Goal: Task Accomplishment & Management: Complete application form

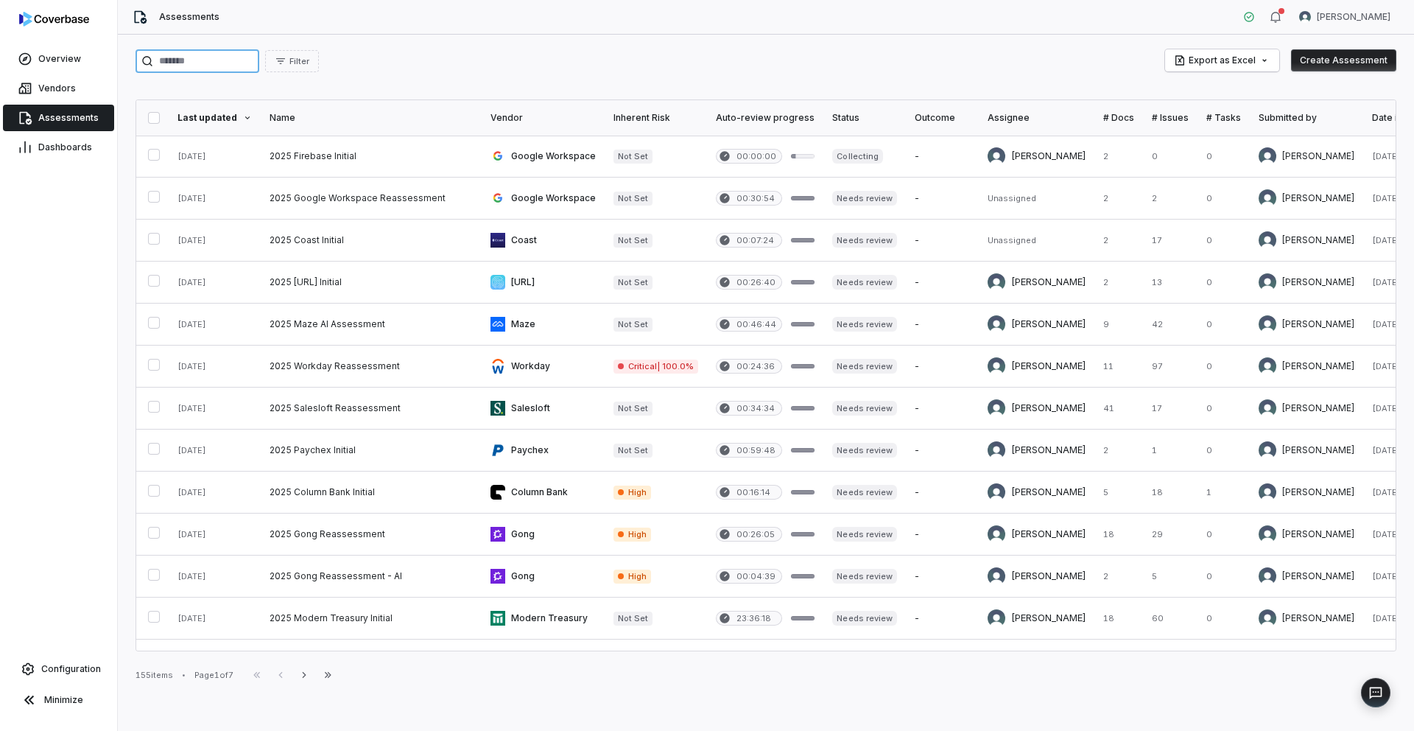
click at [194, 58] on input "search" at bounding box center [198, 61] width 124 height 24
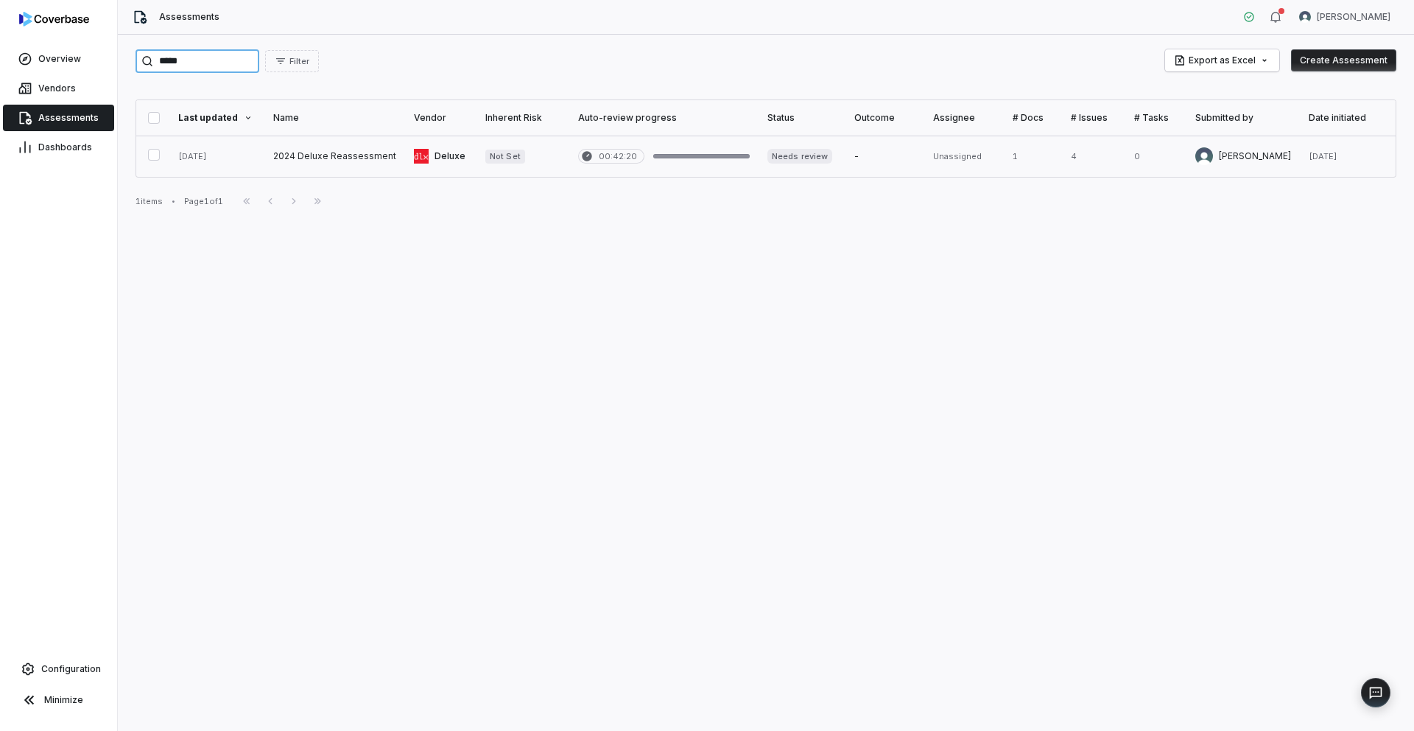
type input "*****"
click at [355, 159] on link at bounding box center [334, 156] width 141 height 41
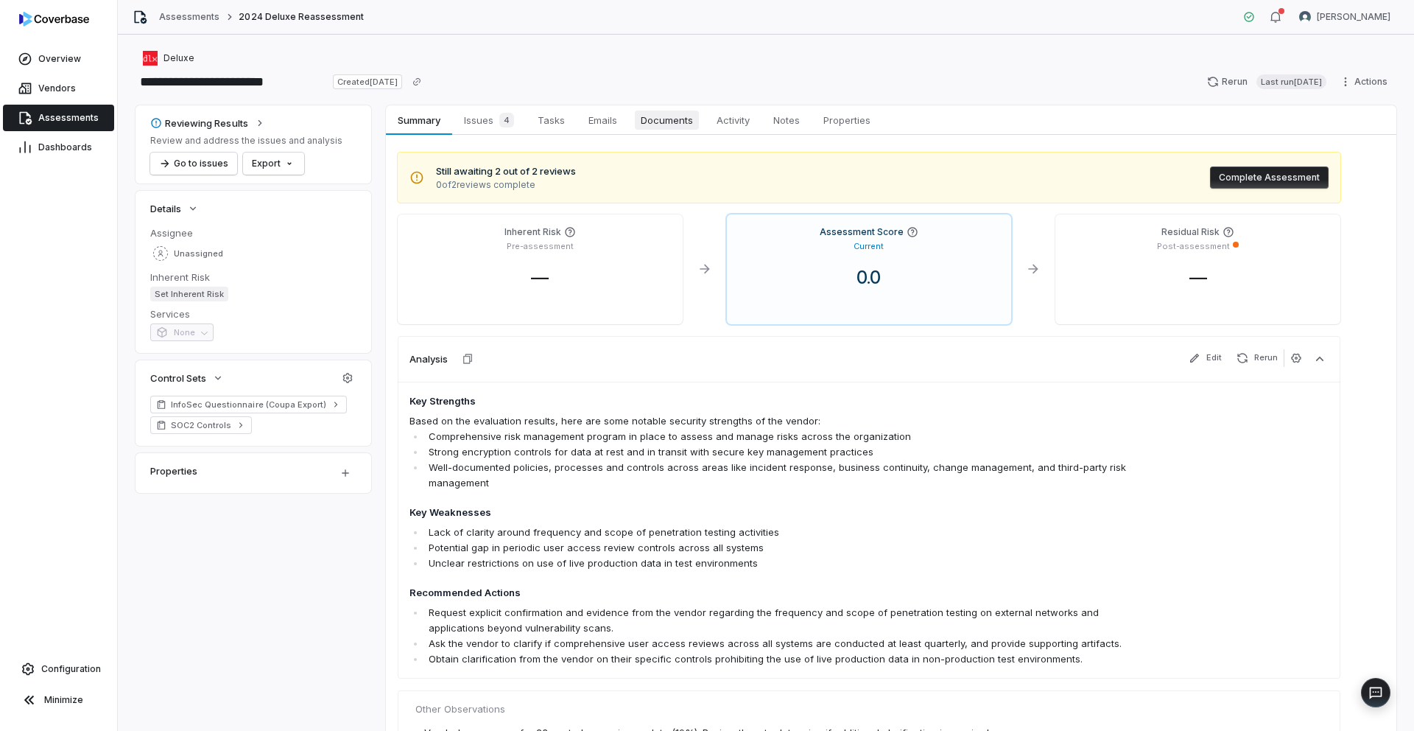
click at [654, 123] on span "Documents" at bounding box center [667, 119] width 64 height 19
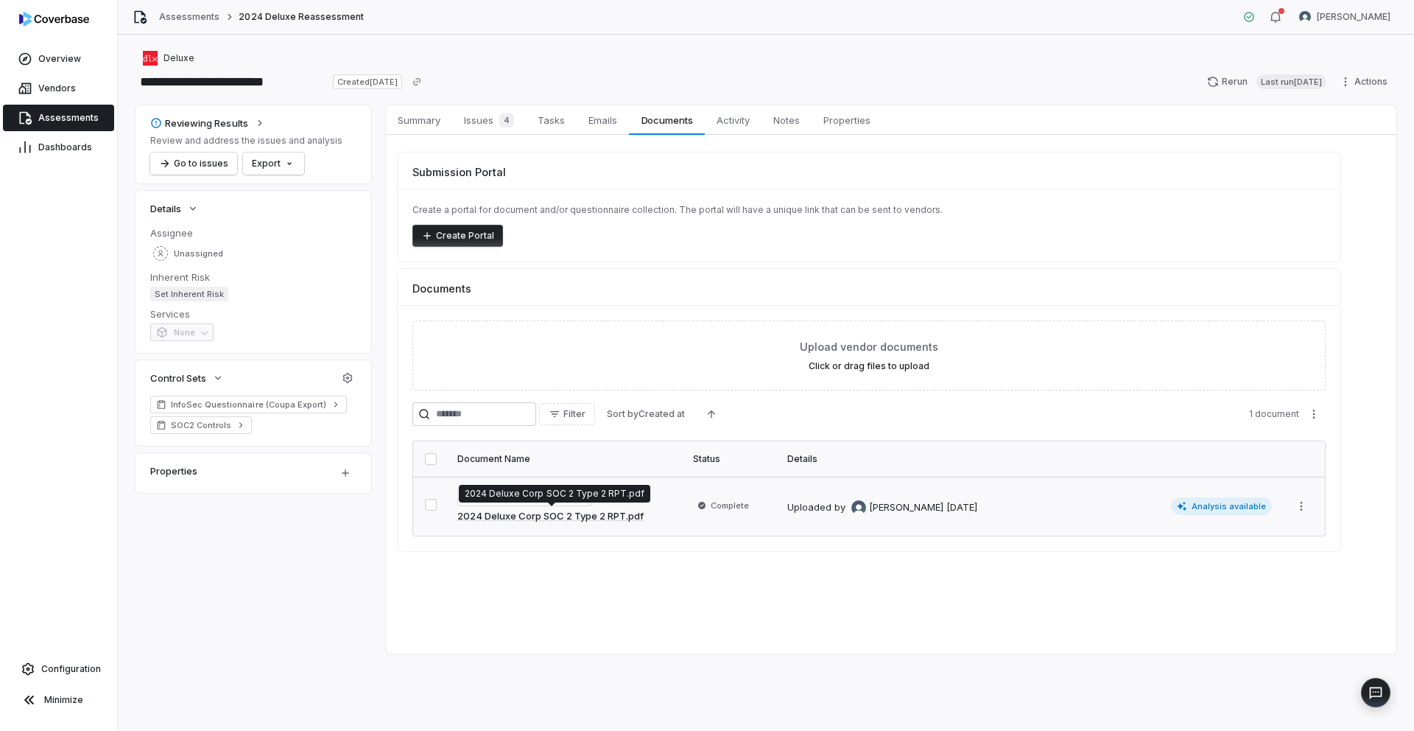
click at [615, 521] on link "2024 Deluxe Corp SOC 2 Type 2 RPT.pdf" at bounding box center [550, 516] width 186 height 15
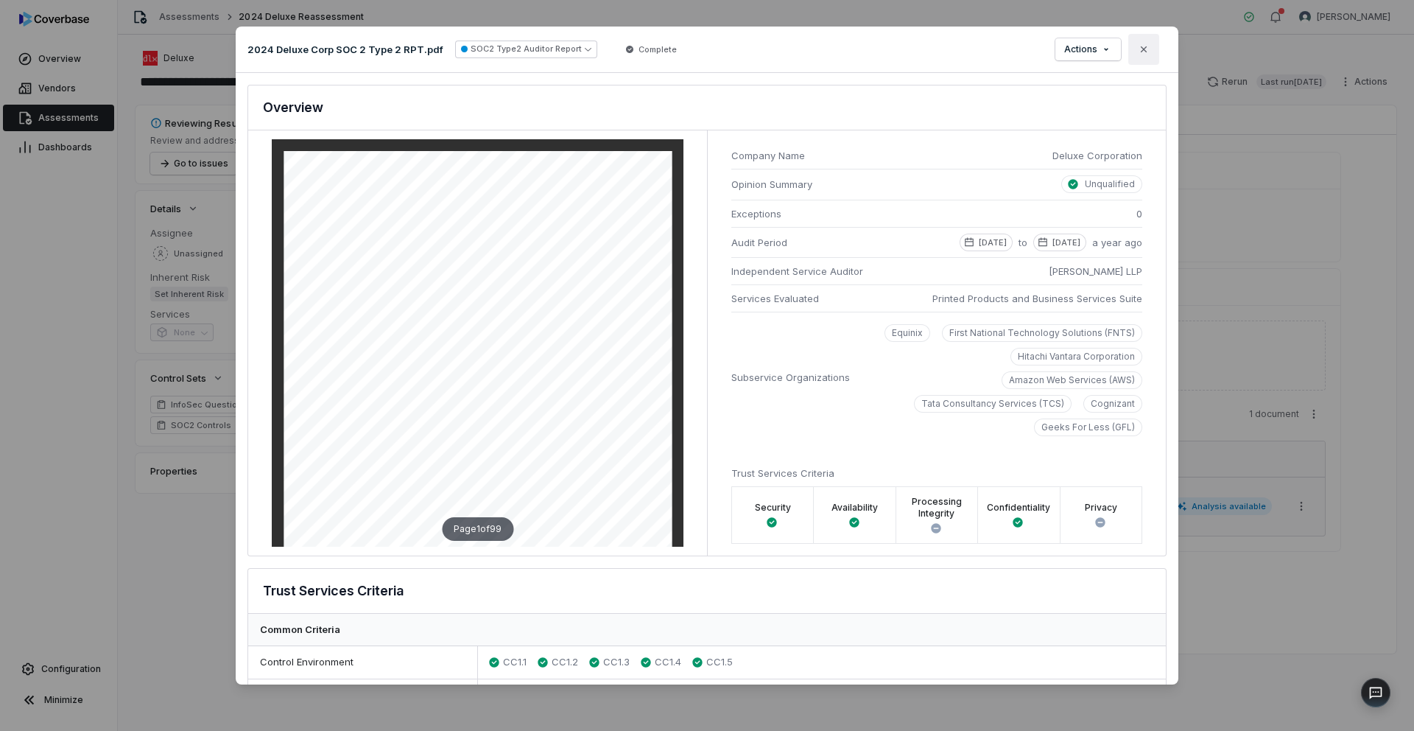
click at [1148, 47] on icon "button" at bounding box center [1144, 49] width 12 height 12
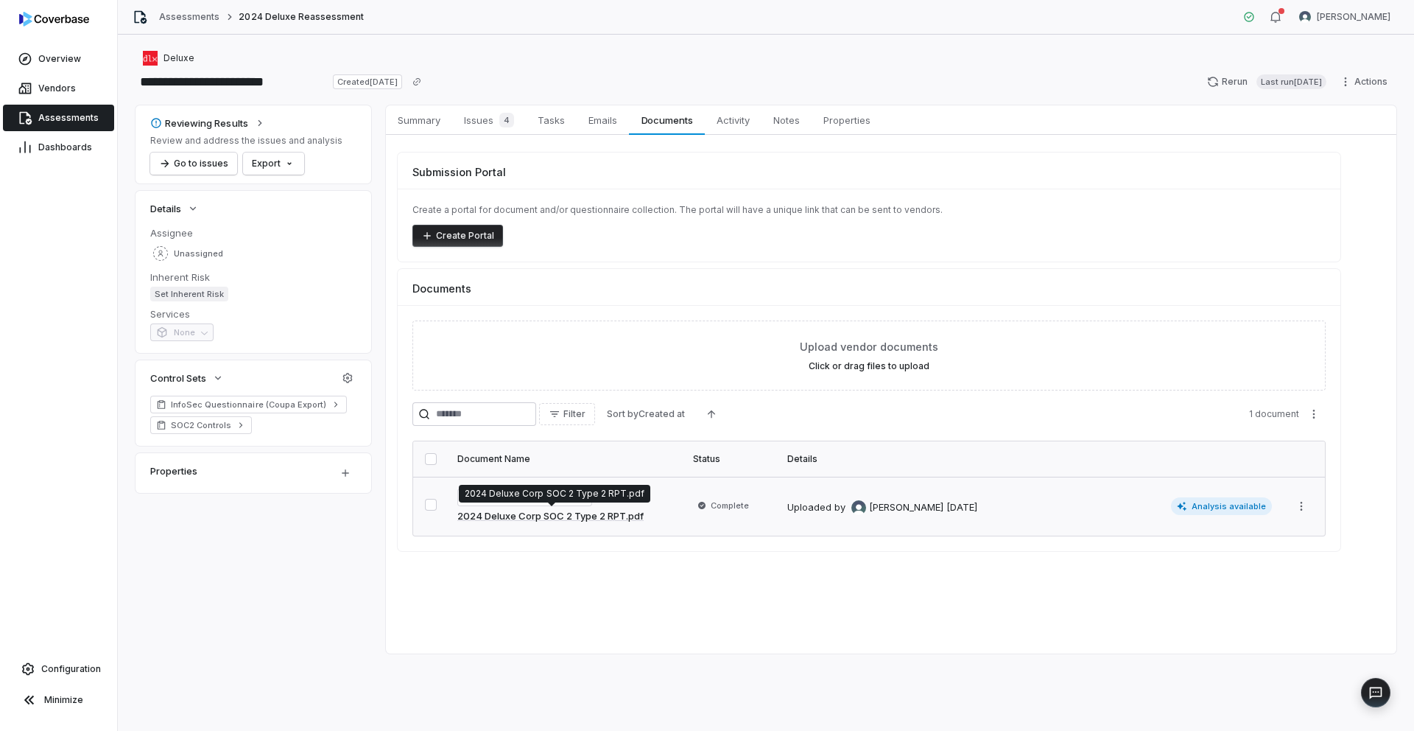
click at [616, 519] on link "2024 Deluxe Corp SOC 2 Type 2 RPT.pdf" at bounding box center [550, 516] width 186 height 15
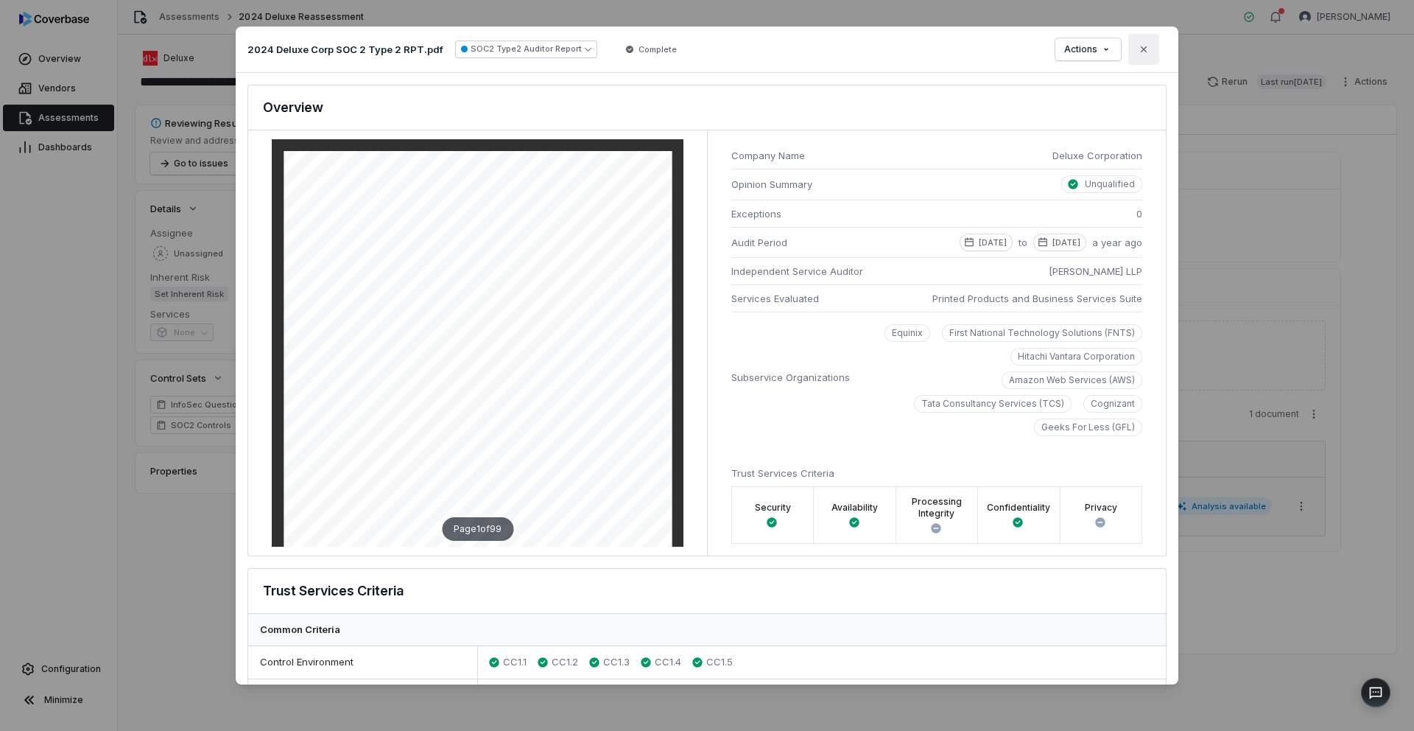
click at [1147, 52] on icon "button" at bounding box center [1144, 49] width 12 height 12
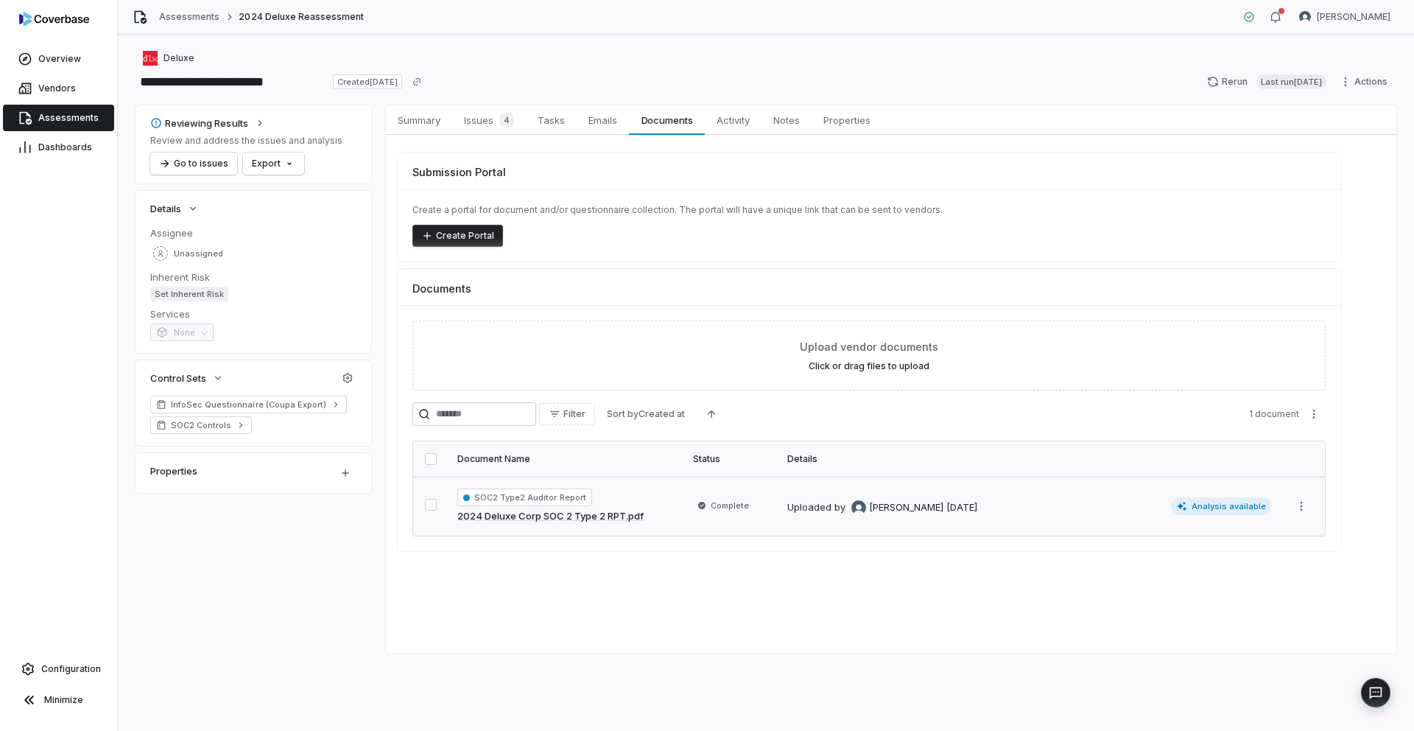
click at [62, 113] on span "Assessments" at bounding box center [68, 118] width 60 height 12
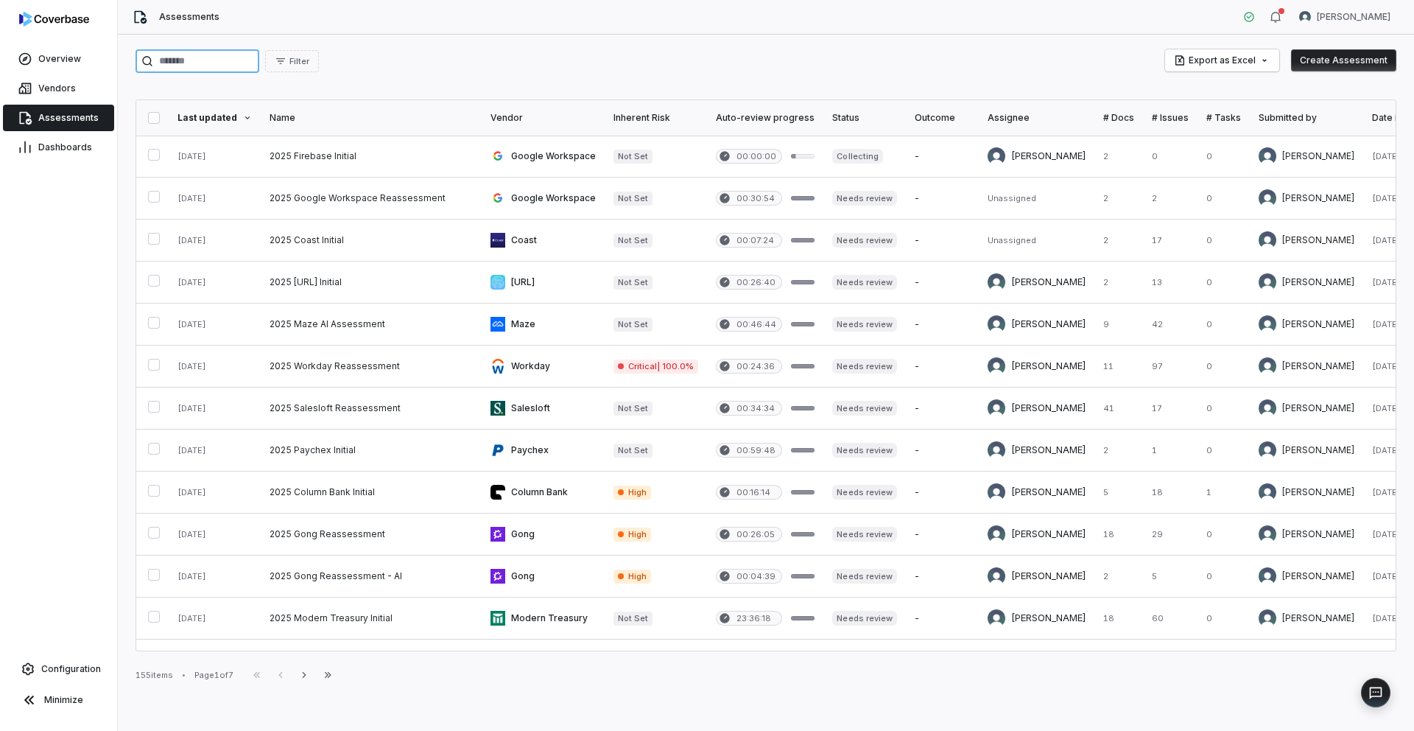
click at [197, 70] on input "search" at bounding box center [198, 61] width 124 height 24
click at [199, 67] on input "search" at bounding box center [198, 61] width 124 height 24
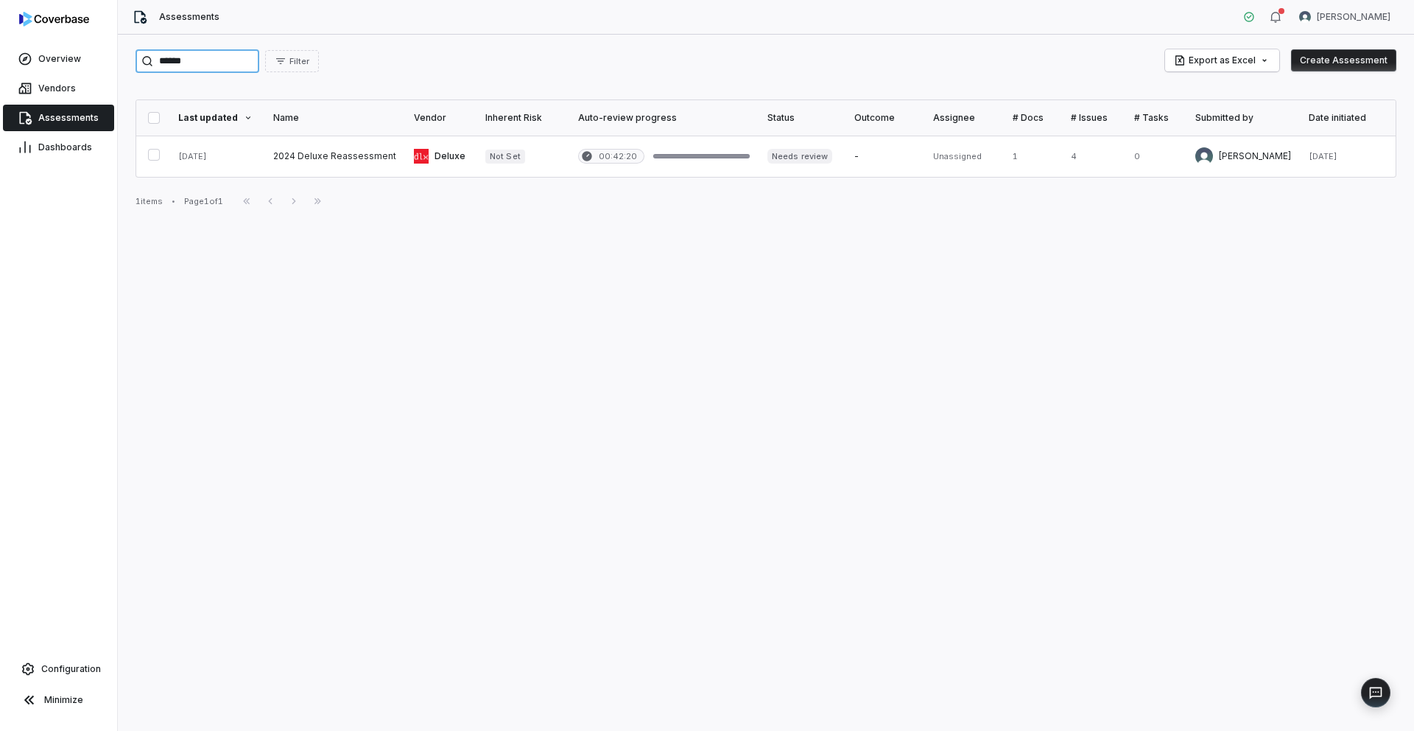
drag, startPoint x: 208, startPoint y: 61, endPoint x: 122, endPoint y: 62, distance: 86.2
click at [122, 62] on div "****** Filter Export as Excel Create Assessment Last updated Name Vendor Inhere…" at bounding box center [766, 383] width 1296 height 696
type input "******"
click at [1340, 59] on button "Create Assessment" at bounding box center [1343, 60] width 105 height 22
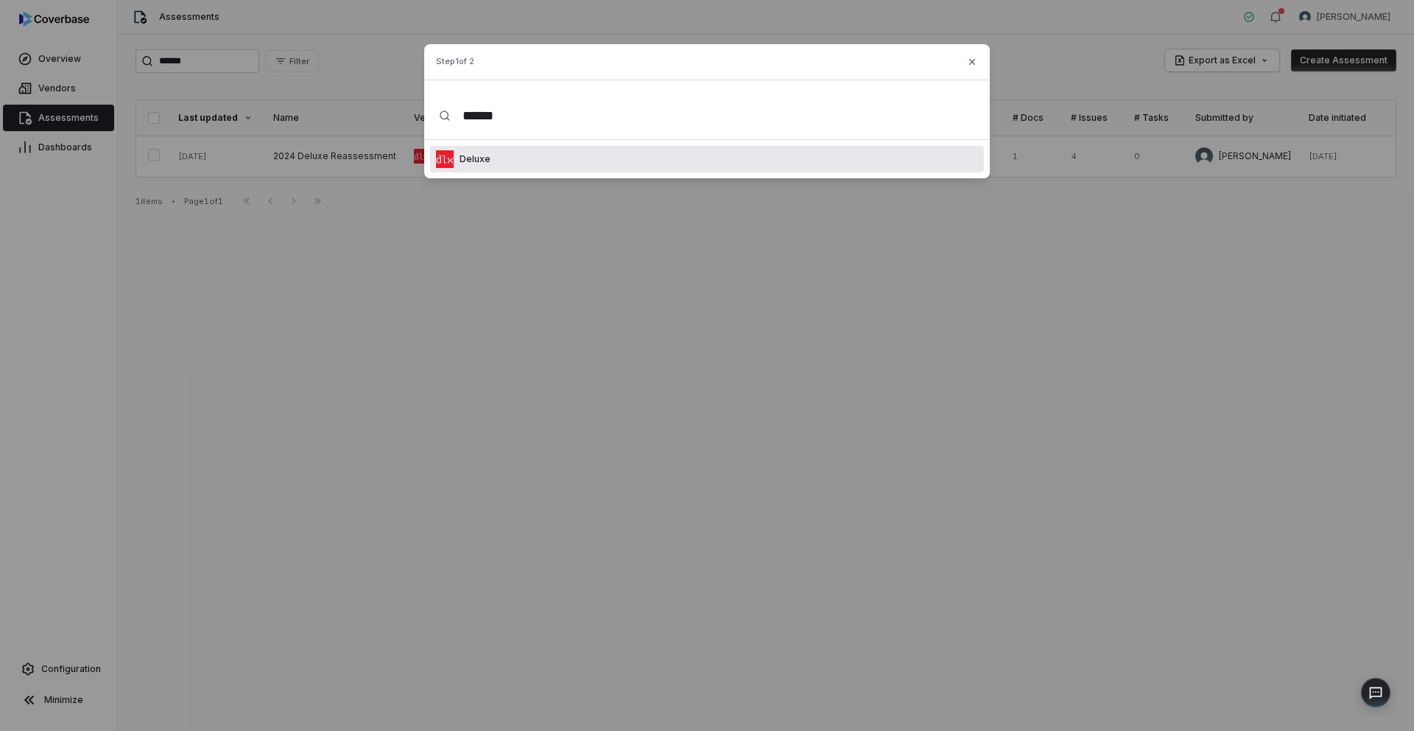
type input "******"
click at [675, 161] on div "Deluxe" at bounding box center [707, 159] width 554 height 27
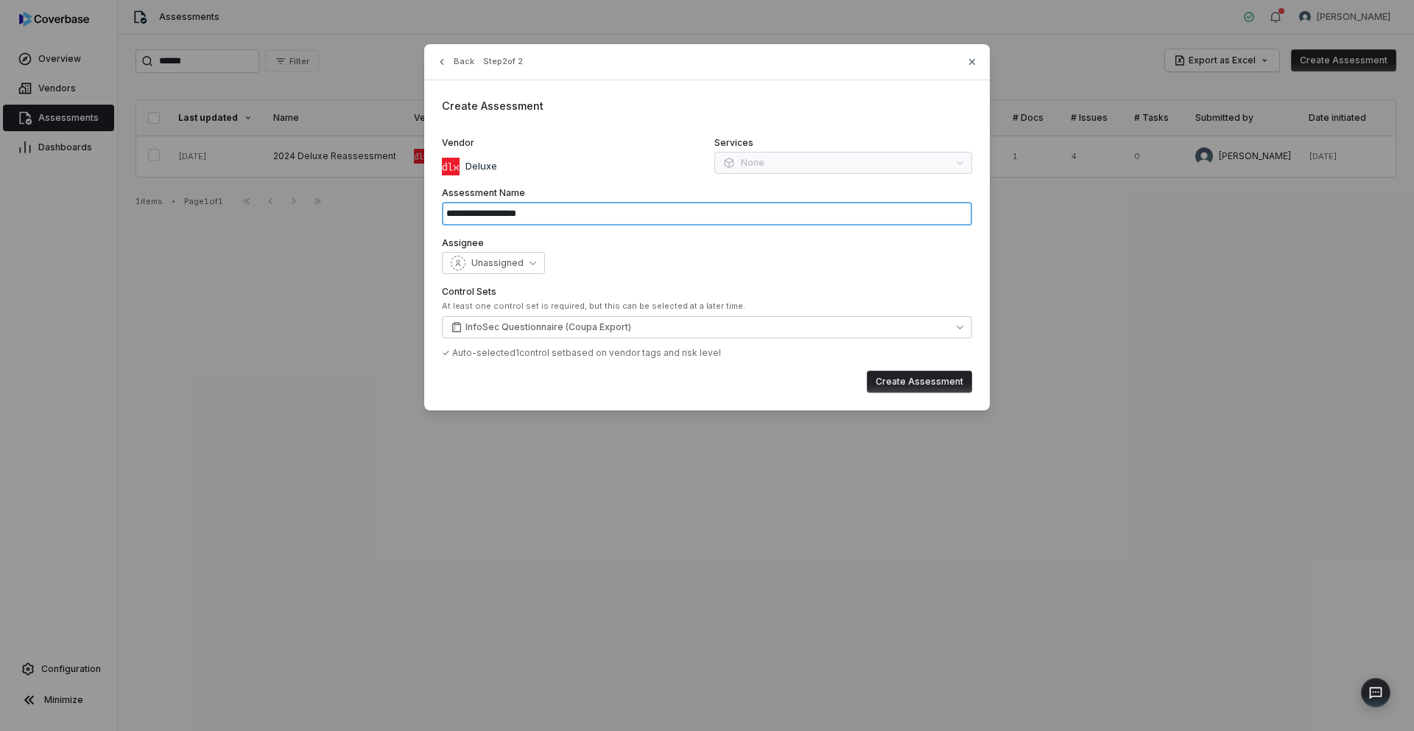
click at [555, 217] on input "**********" at bounding box center [707, 214] width 530 height 24
type input "**********"
click at [518, 265] on span "Unassigned" at bounding box center [497, 263] width 52 height 12
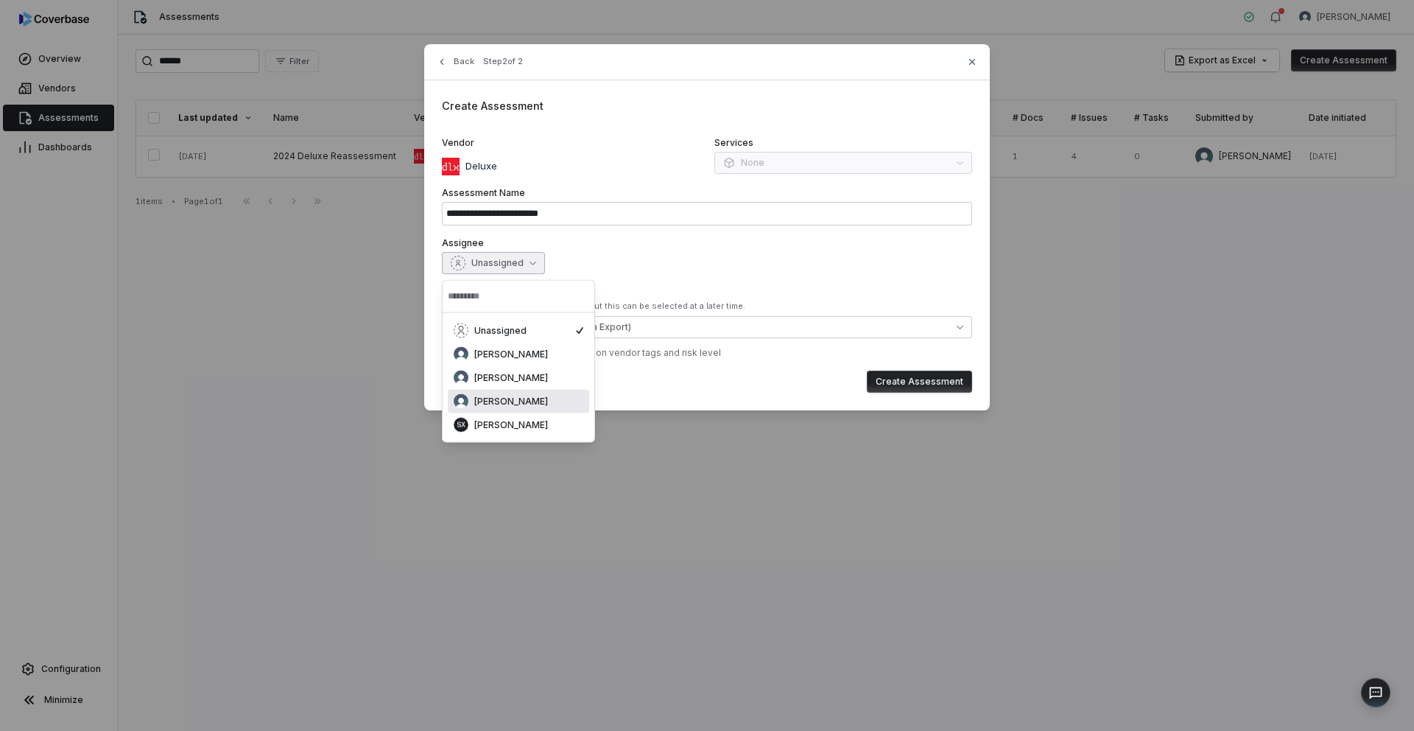
click at [521, 404] on span "[PERSON_NAME]" at bounding box center [511, 401] width 74 height 12
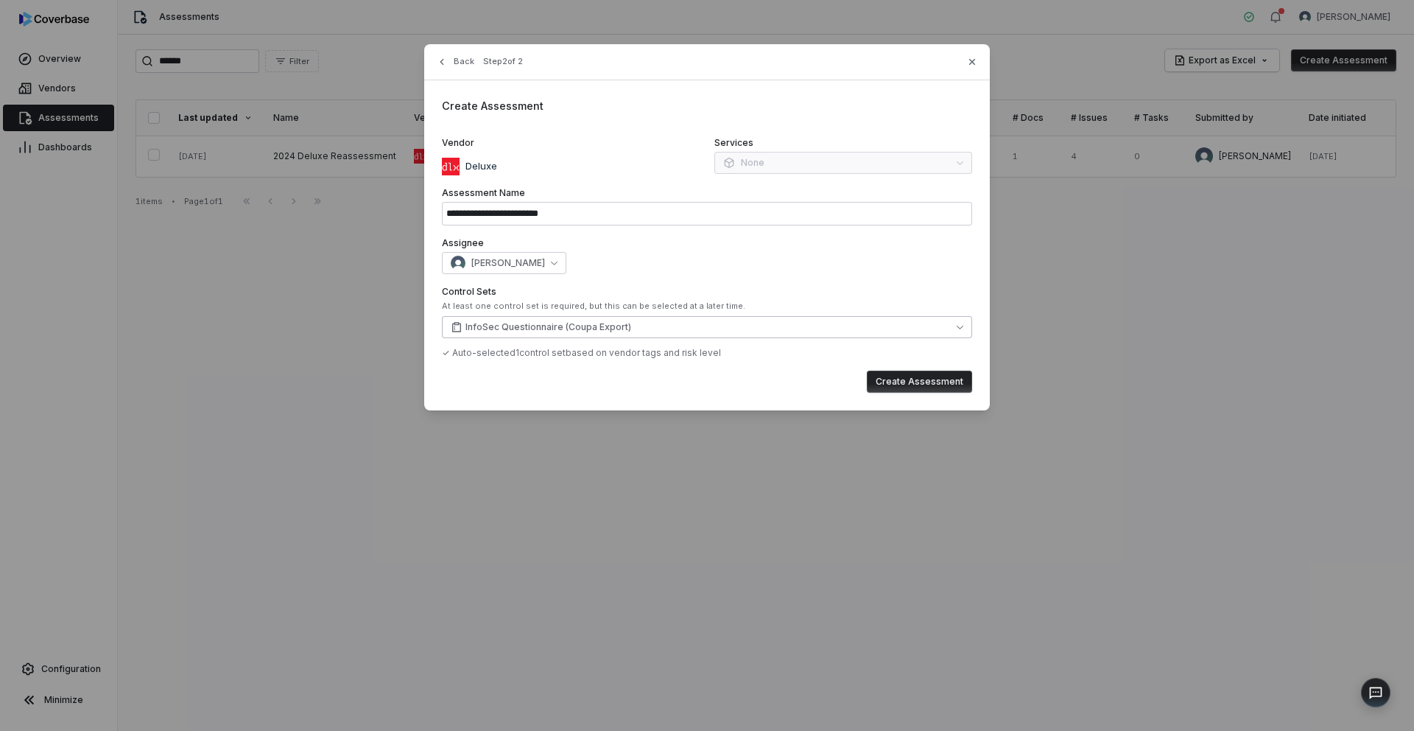
click at [658, 326] on button "InfoSec Questionnaire (Coupa Export)" at bounding box center [707, 327] width 530 height 22
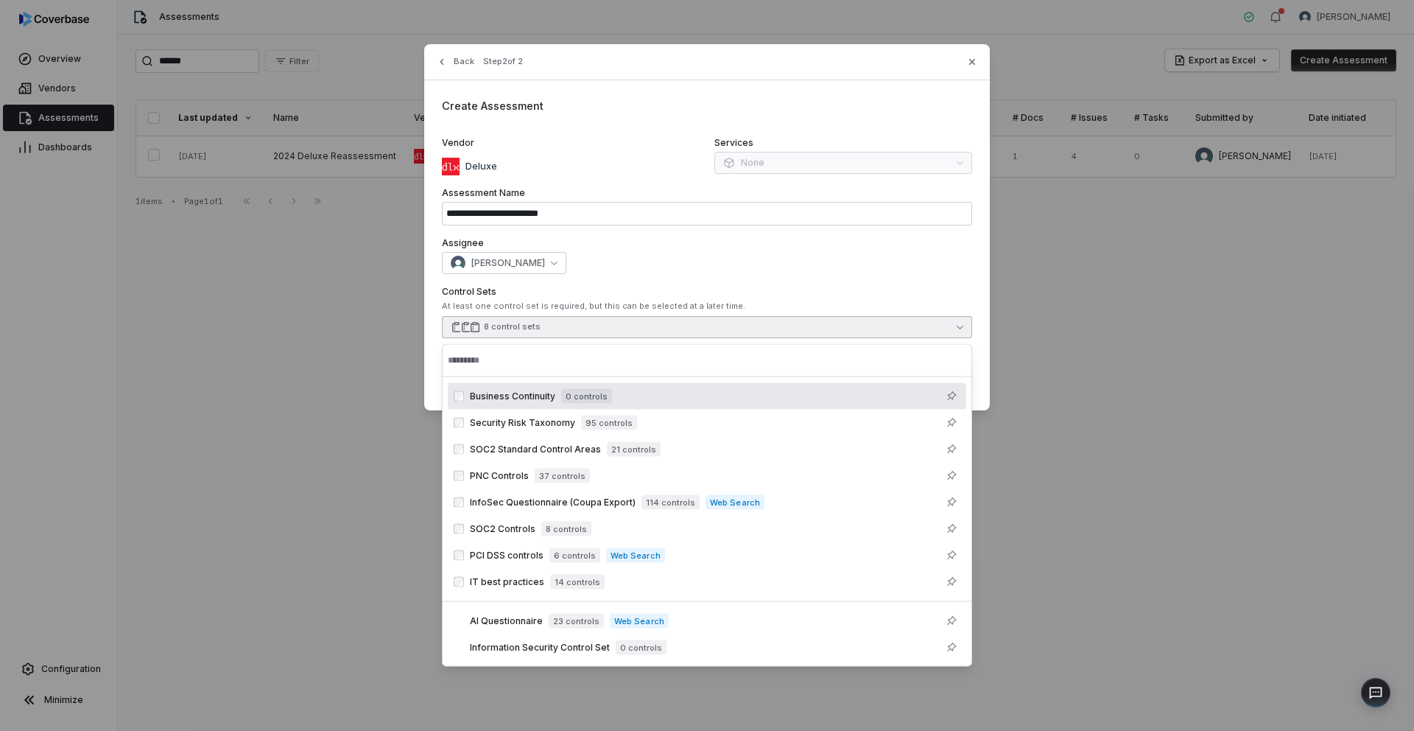
click at [840, 259] on div "[PERSON_NAME]" at bounding box center [707, 263] width 530 height 22
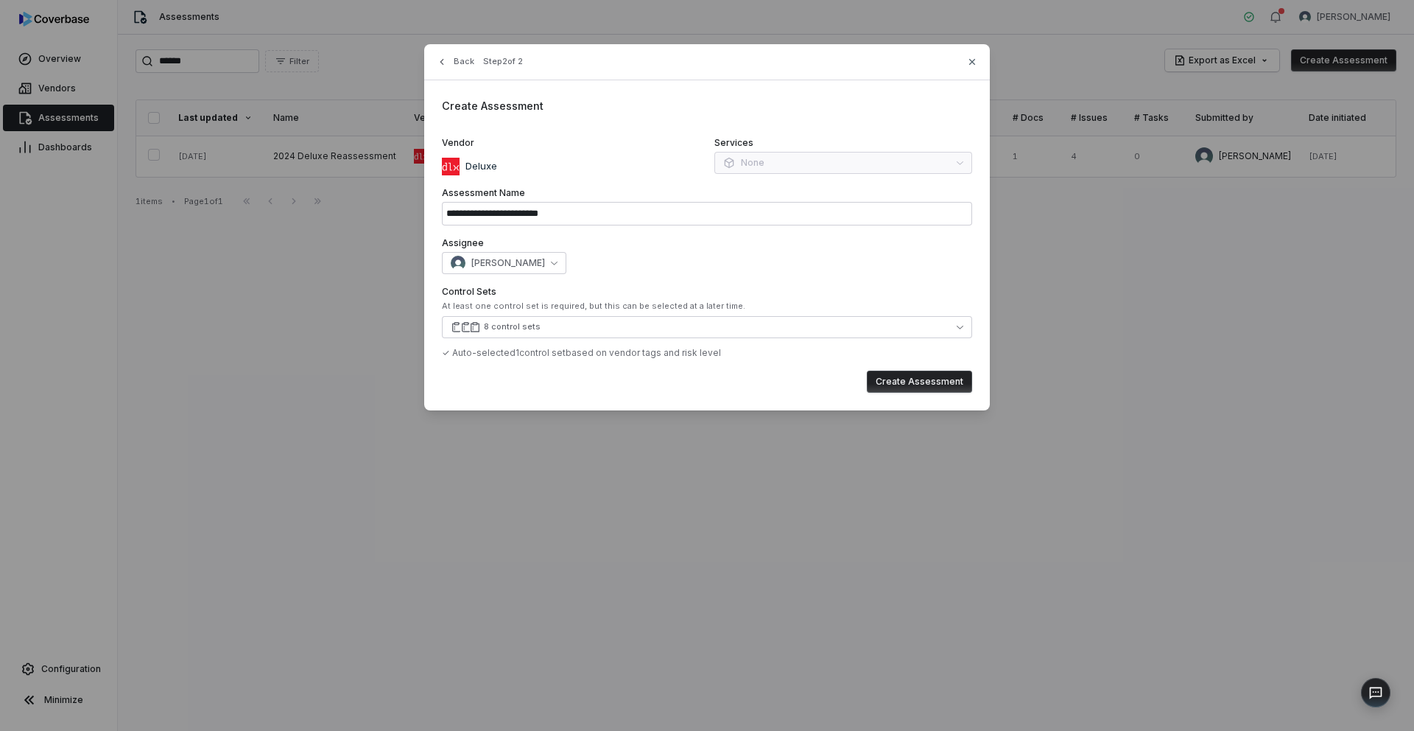
click at [933, 378] on button "Create Assessment" at bounding box center [919, 381] width 105 height 22
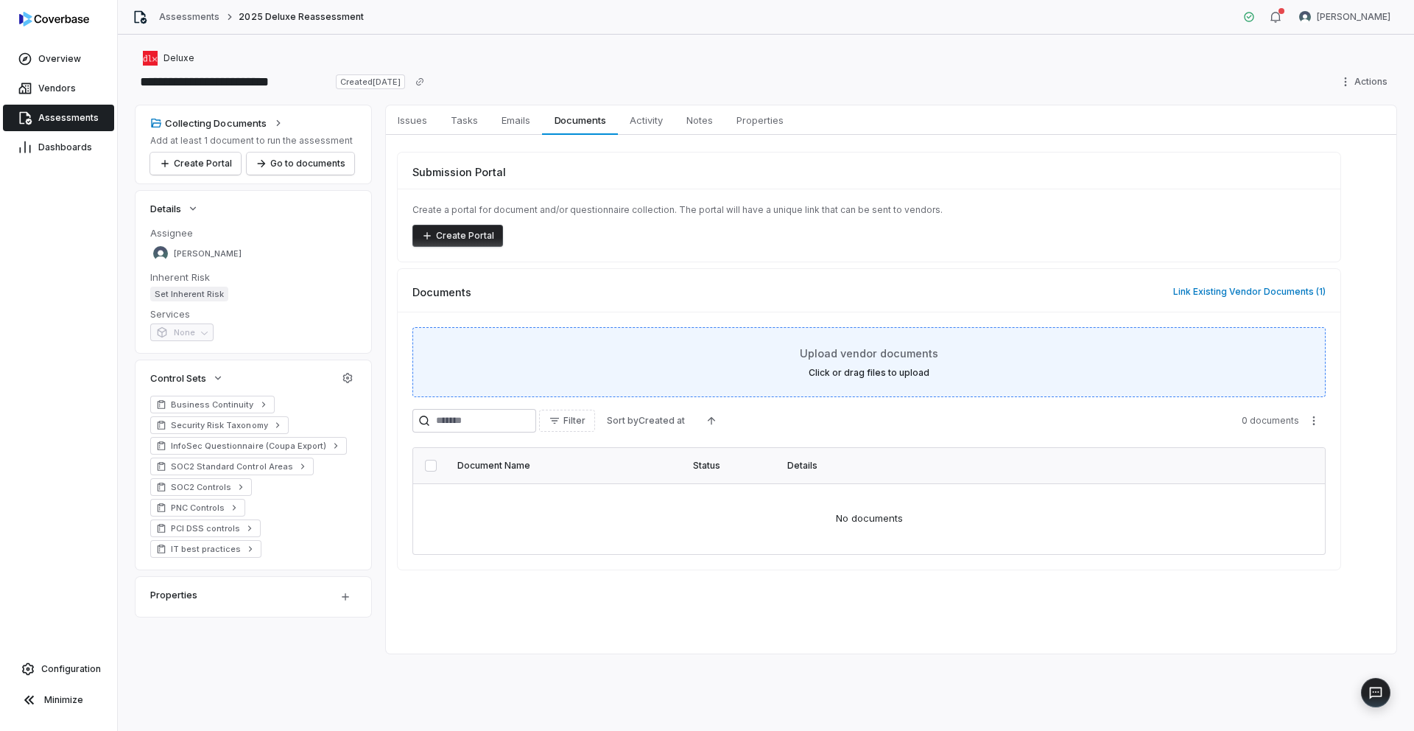
click at [862, 349] on span "Upload vendor documents" at bounding box center [869, 352] width 138 height 15
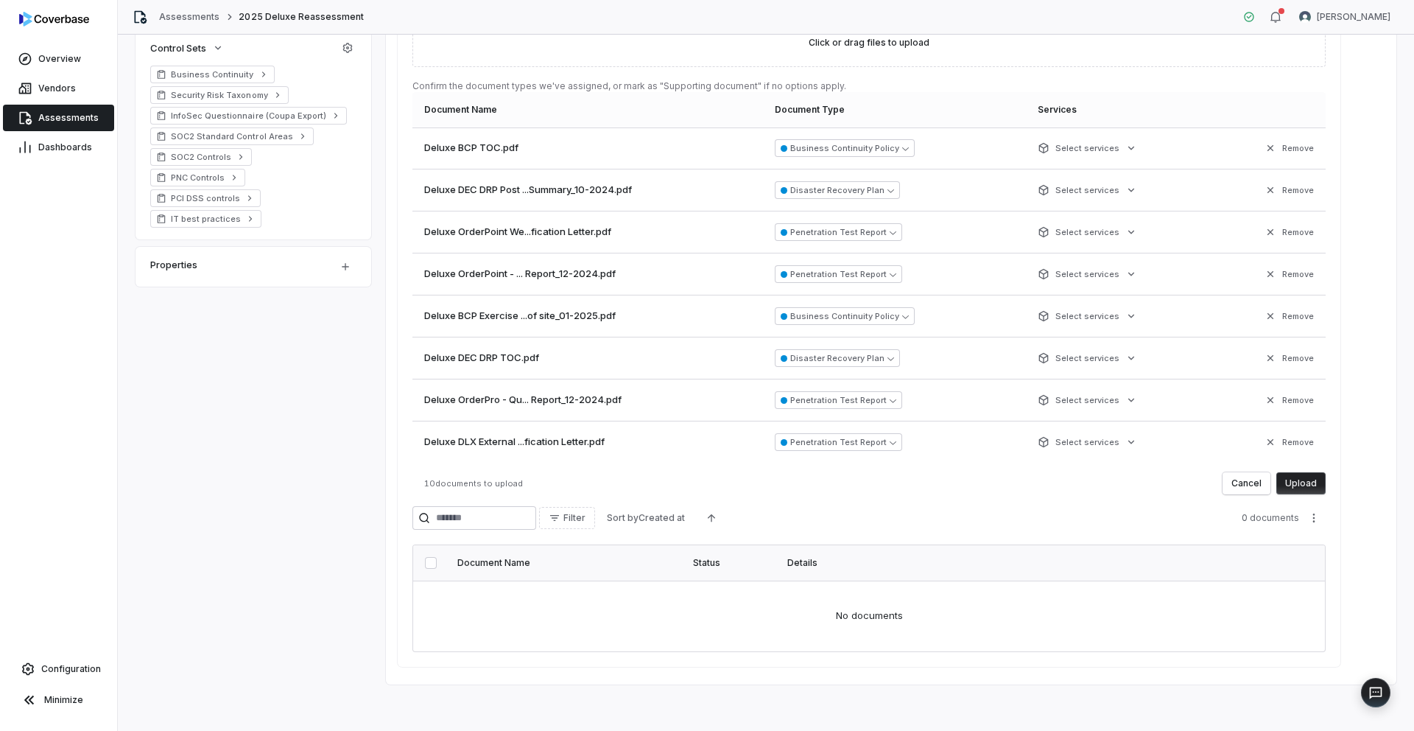
scroll to position [331, 0]
click at [1314, 480] on button "Upload" at bounding box center [1300, 482] width 49 height 22
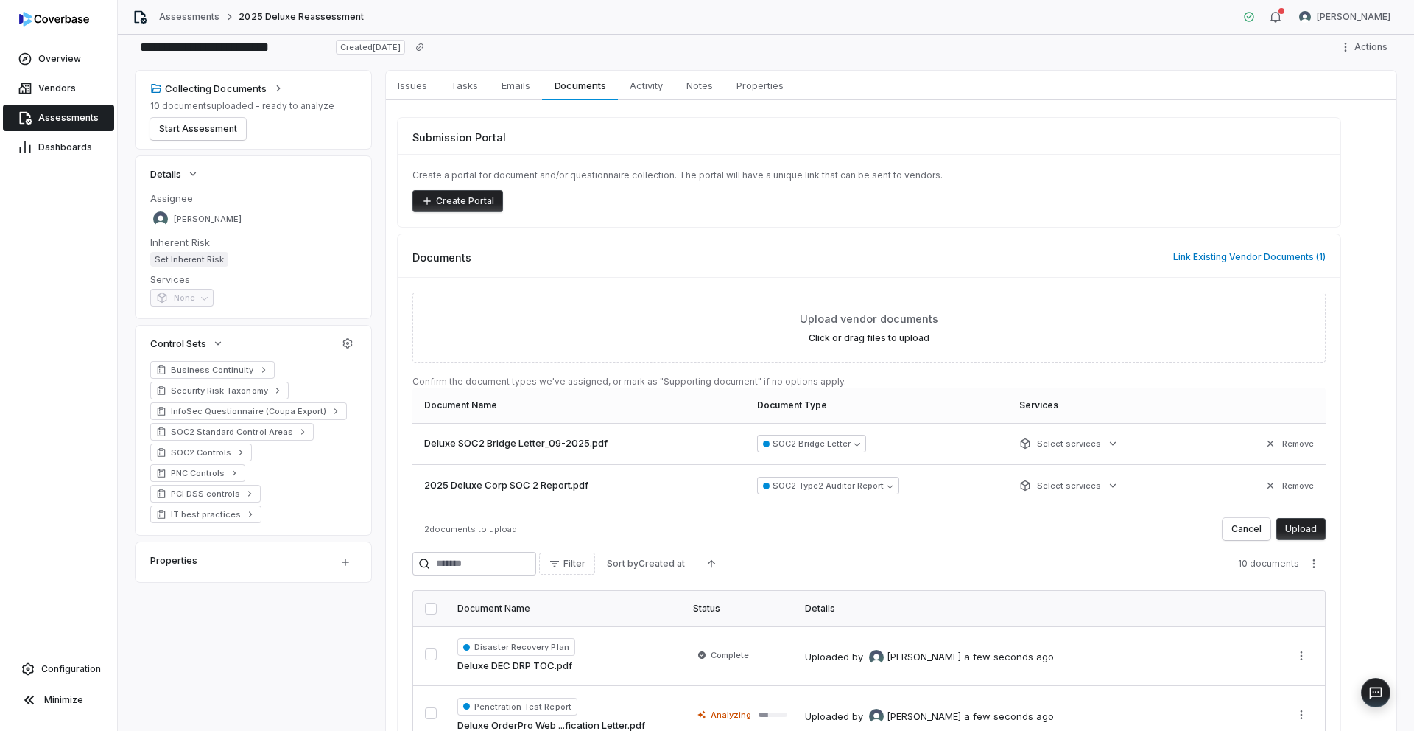
scroll to position [29, 0]
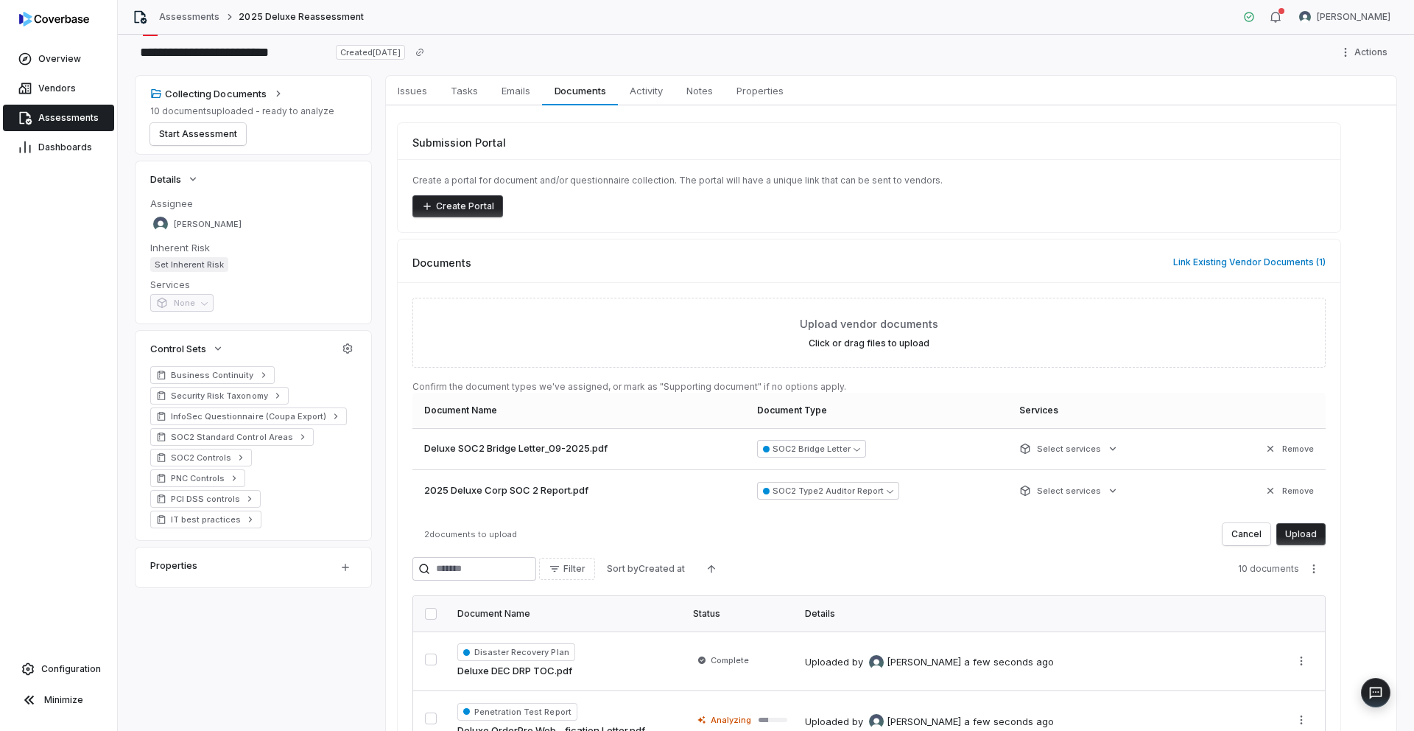
click at [1306, 532] on button "Upload" at bounding box center [1300, 534] width 49 height 22
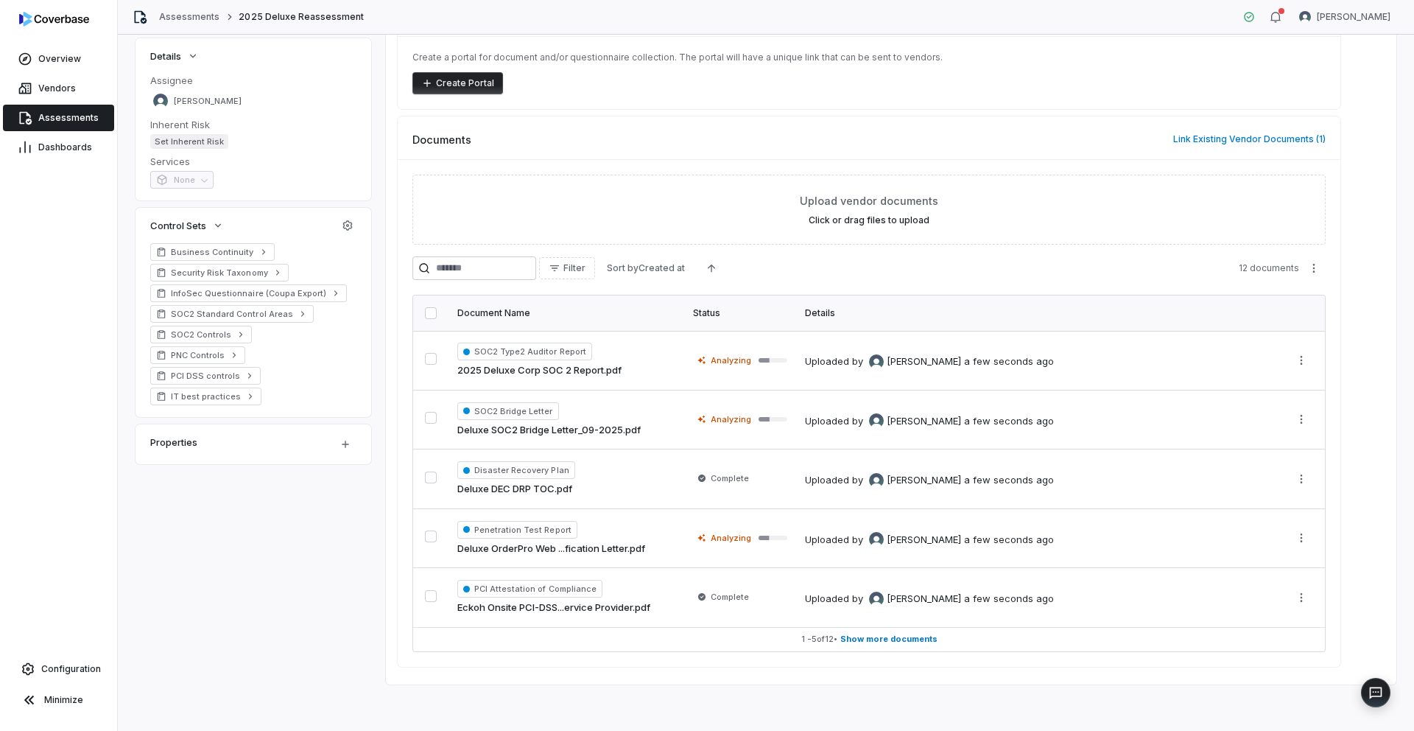
scroll to position [0, 0]
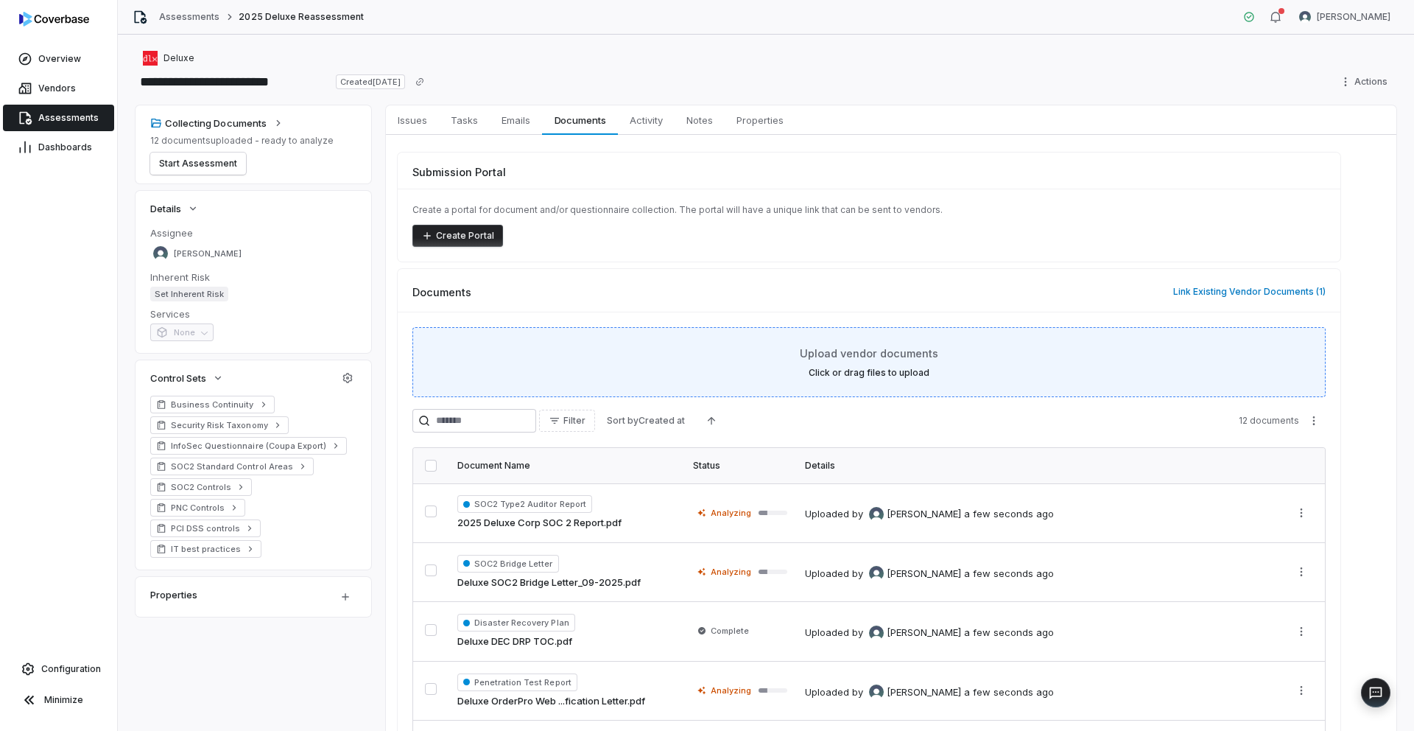
click at [859, 373] on label "Click or drag files to upload" at bounding box center [869, 373] width 121 height 12
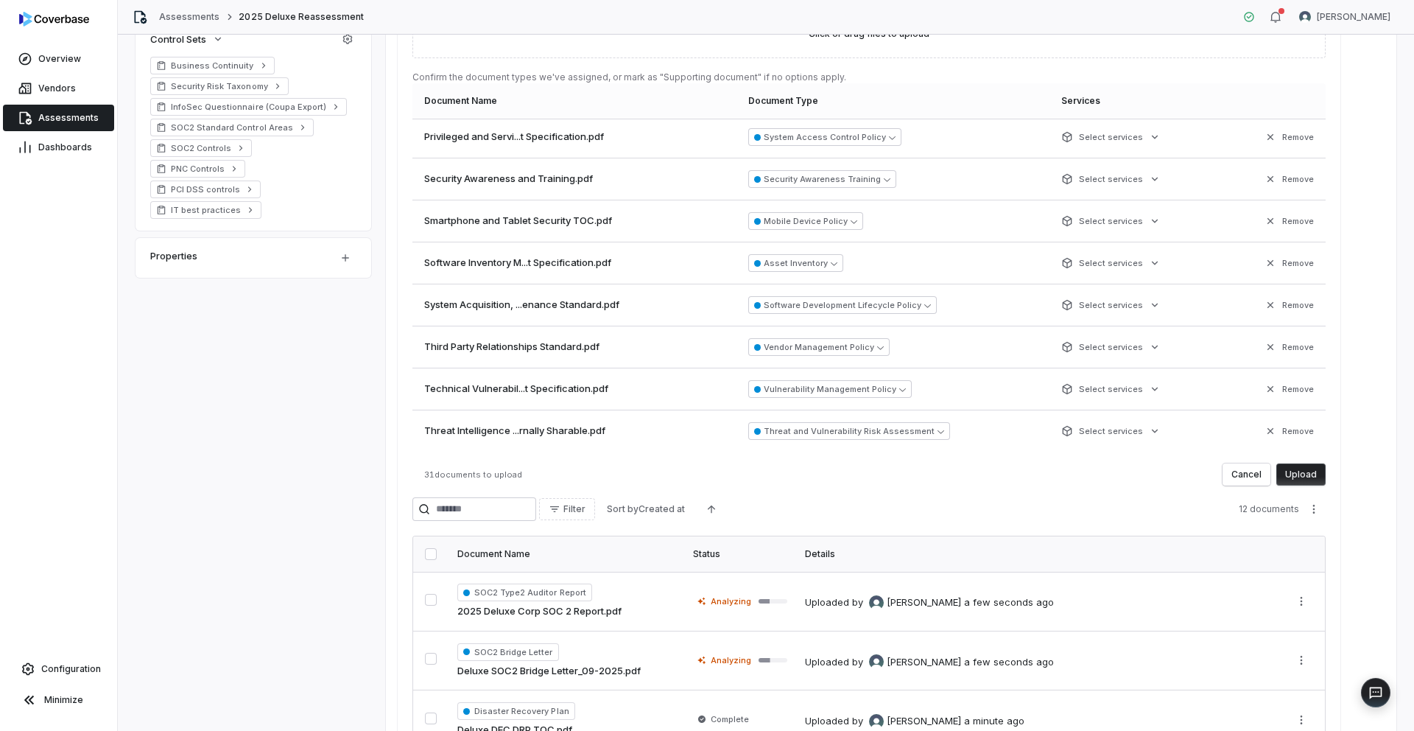
scroll to position [580, 0]
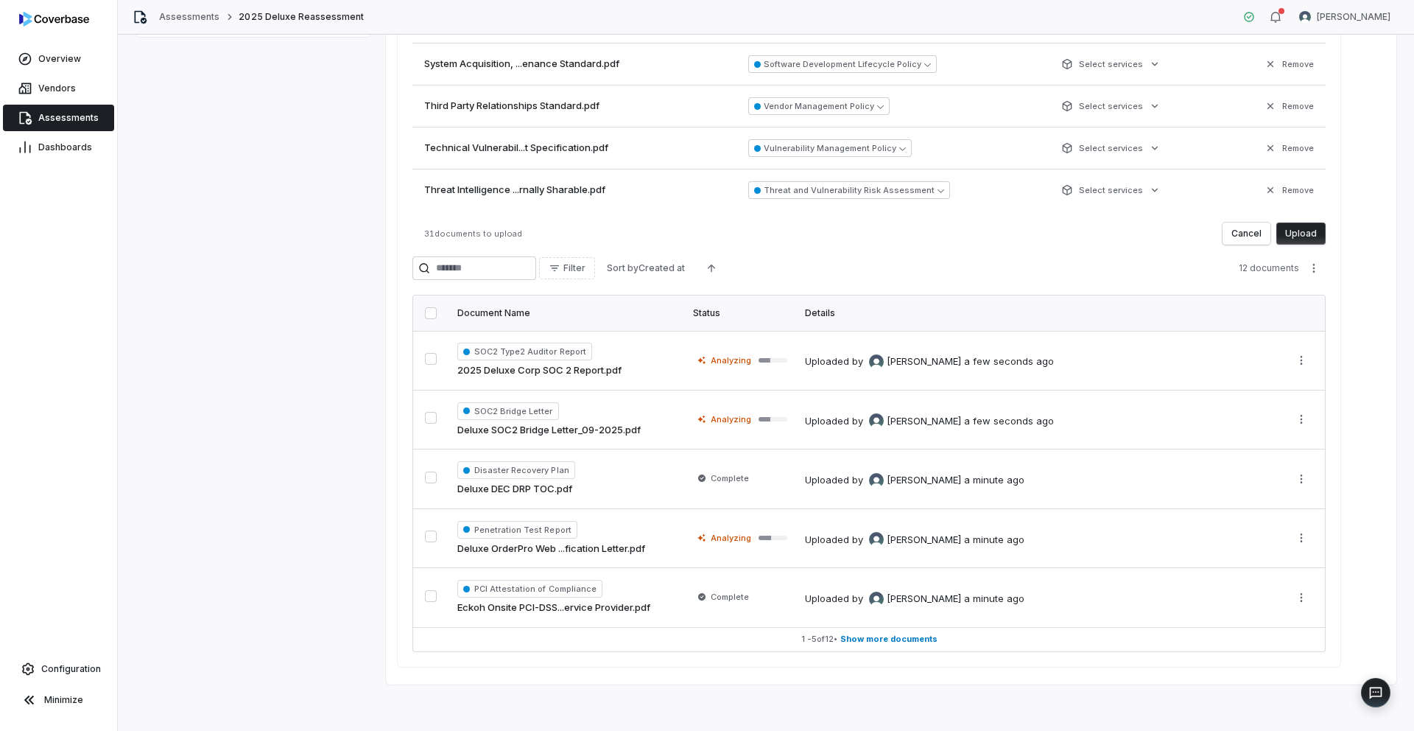
click at [1306, 235] on button "Upload" at bounding box center [1300, 233] width 49 height 22
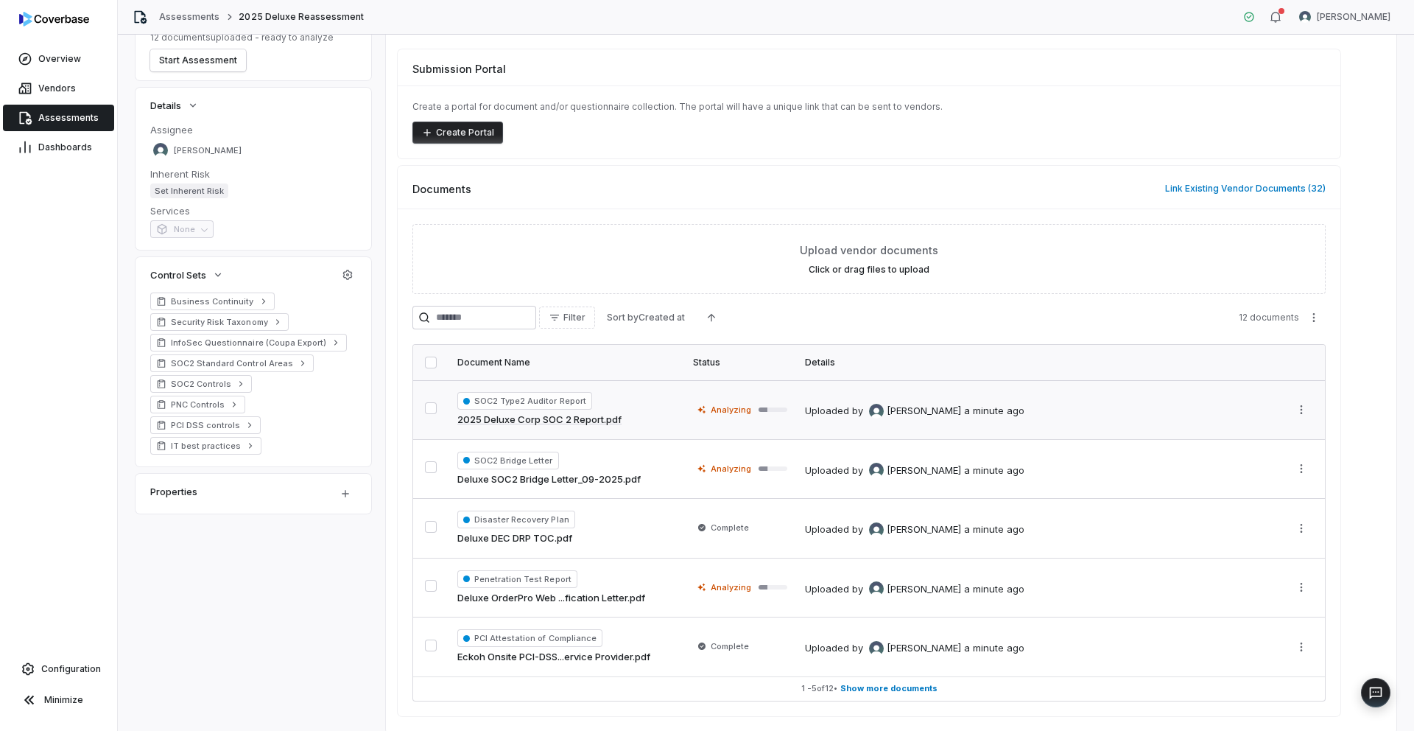
scroll to position [152, 0]
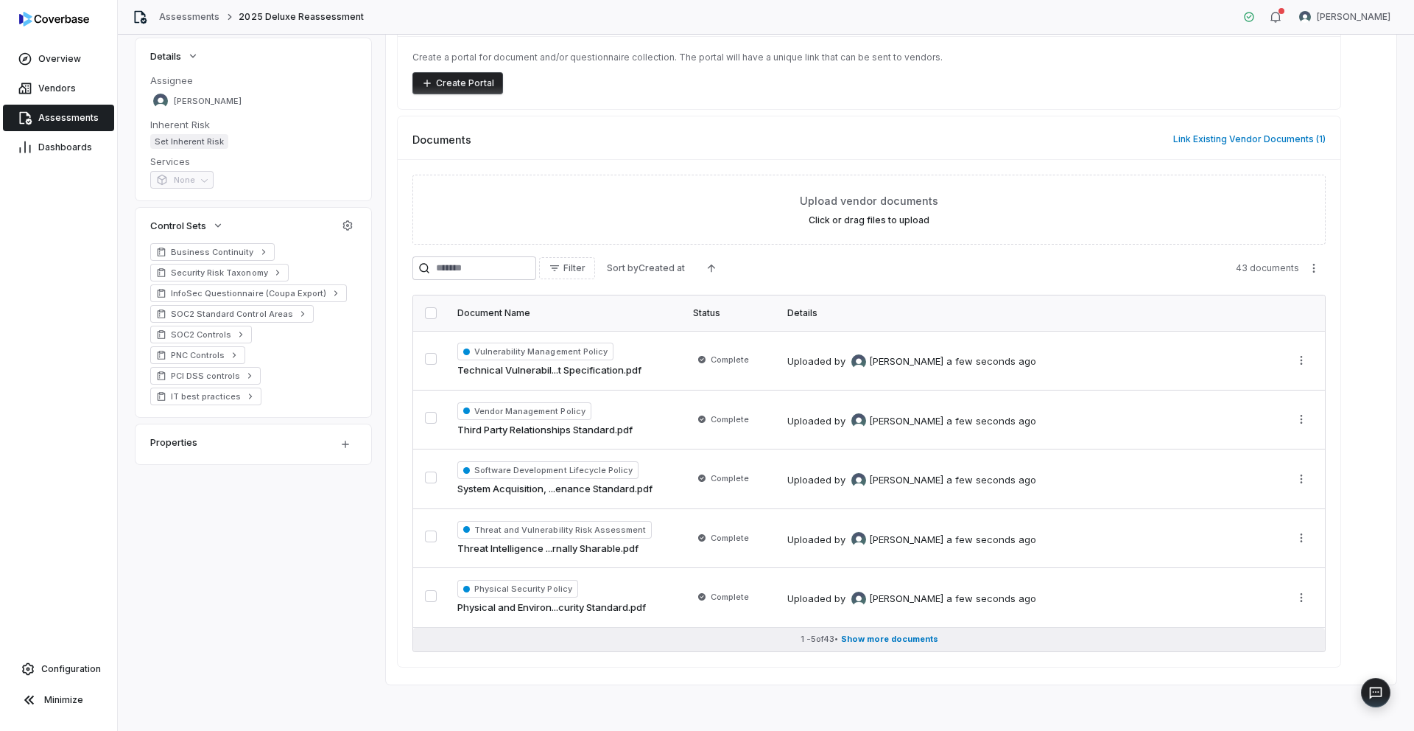
click at [905, 638] on span "Show more documents" at bounding box center [889, 638] width 97 height 11
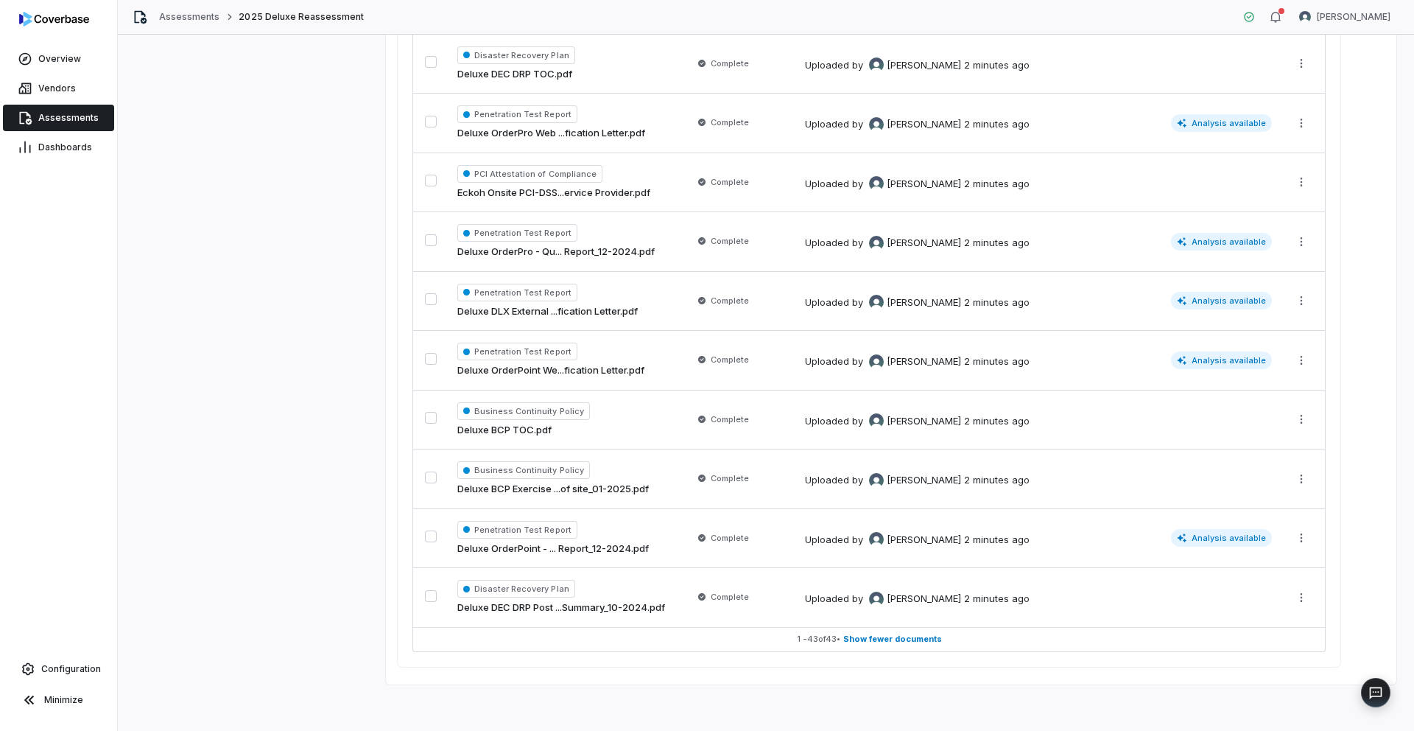
scroll to position [2405, 0]
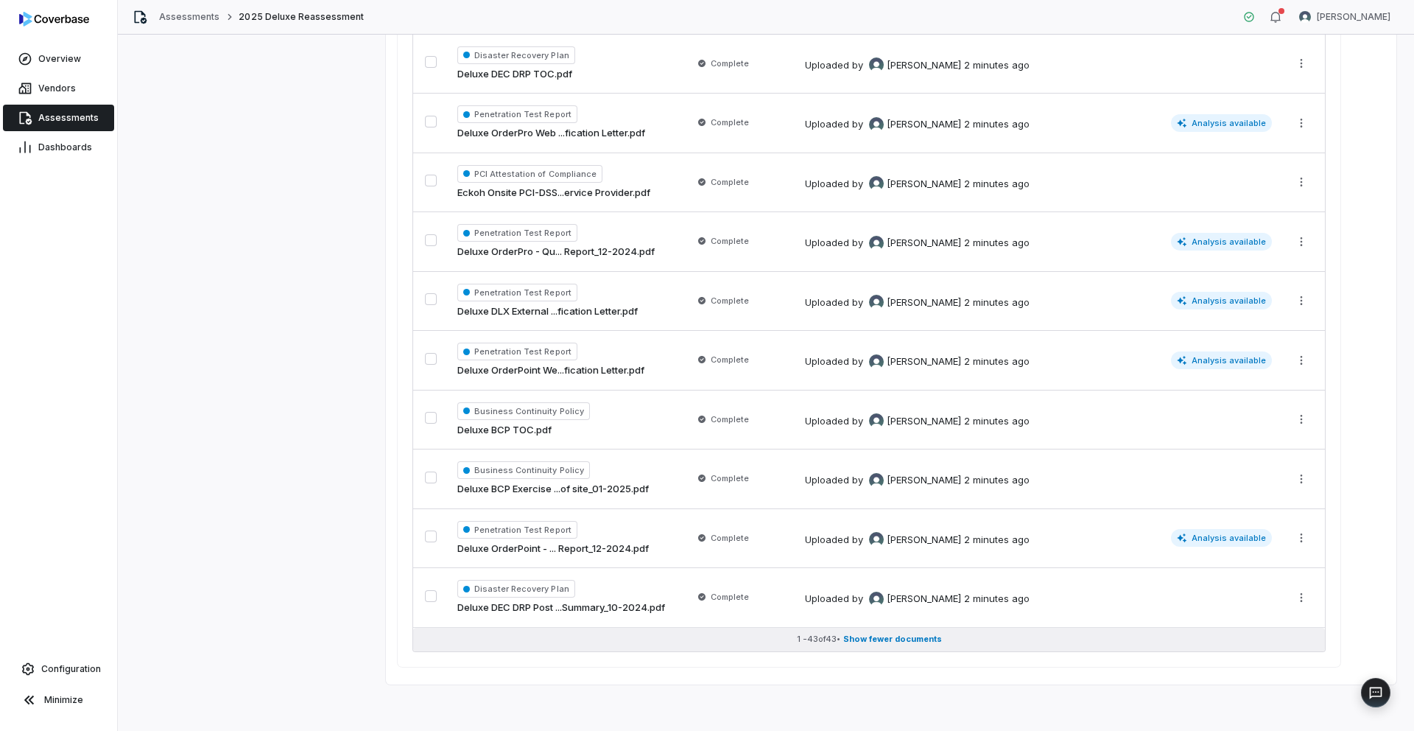
click at [907, 638] on span "Show fewer documents" at bounding box center [892, 638] width 99 height 11
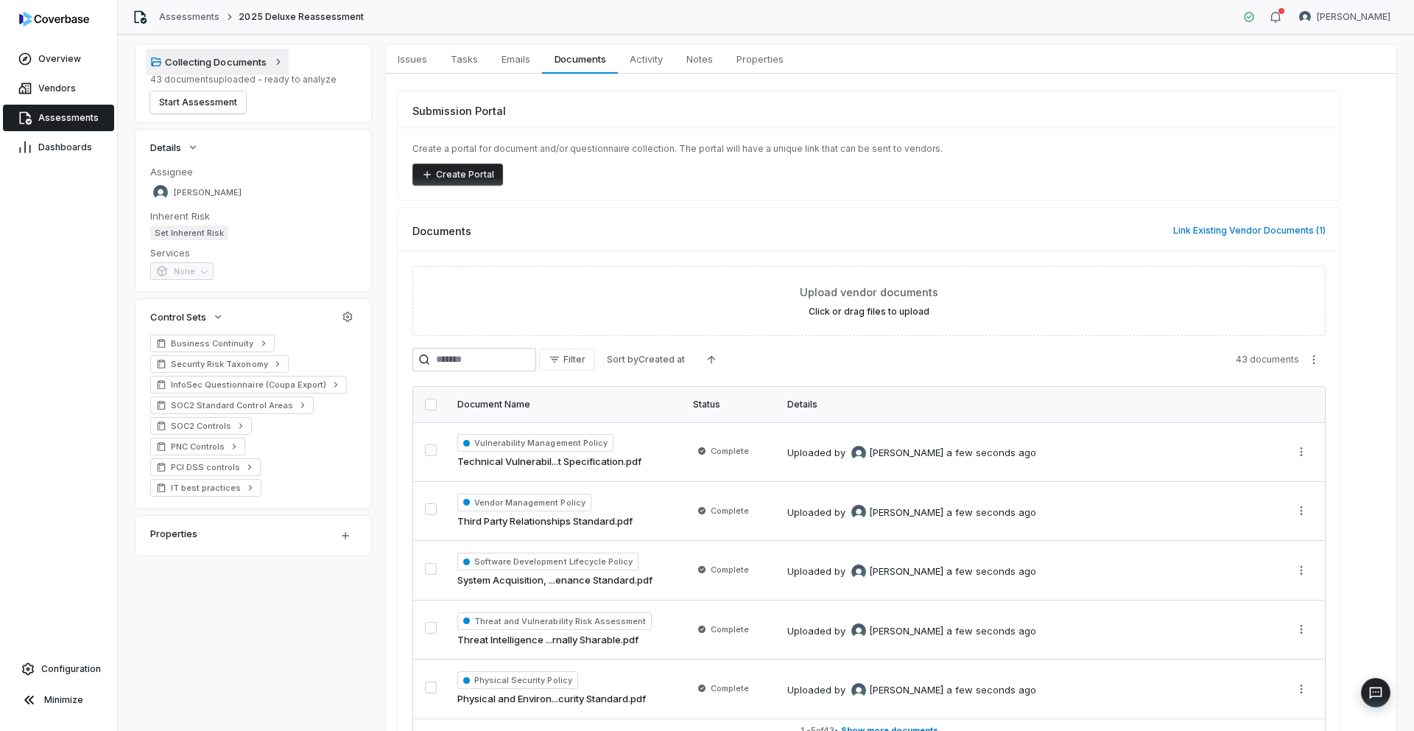
scroll to position [0, 0]
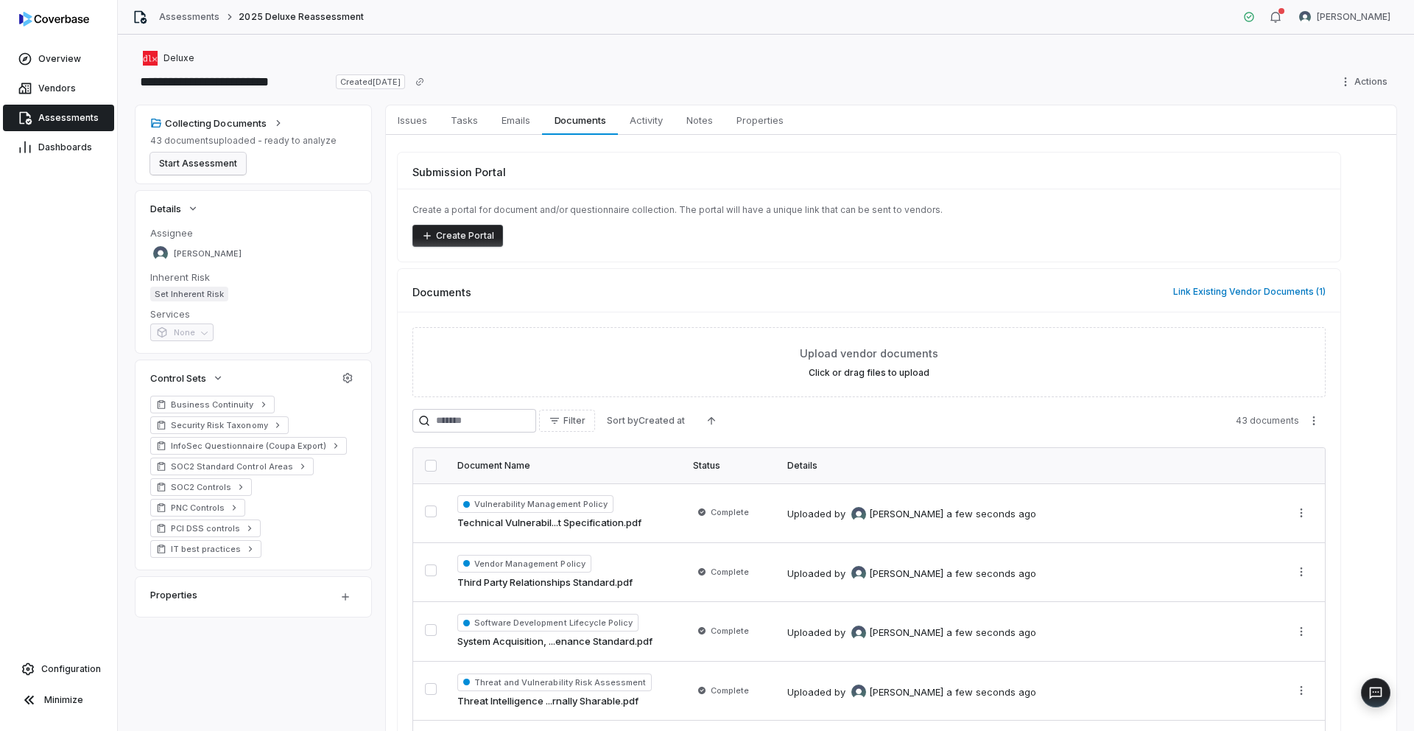
click at [191, 158] on button "Start Assessment" at bounding box center [198, 163] width 96 height 22
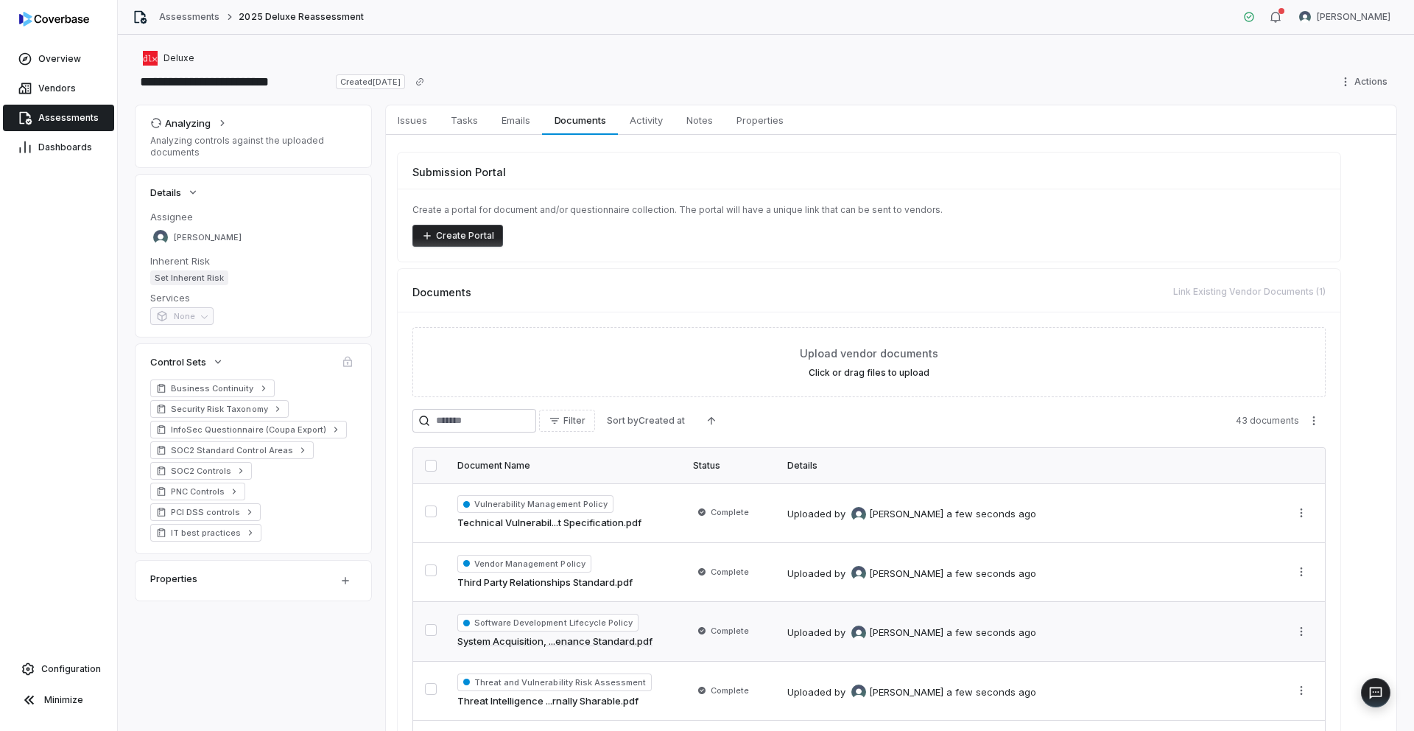
scroll to position [152, 0]
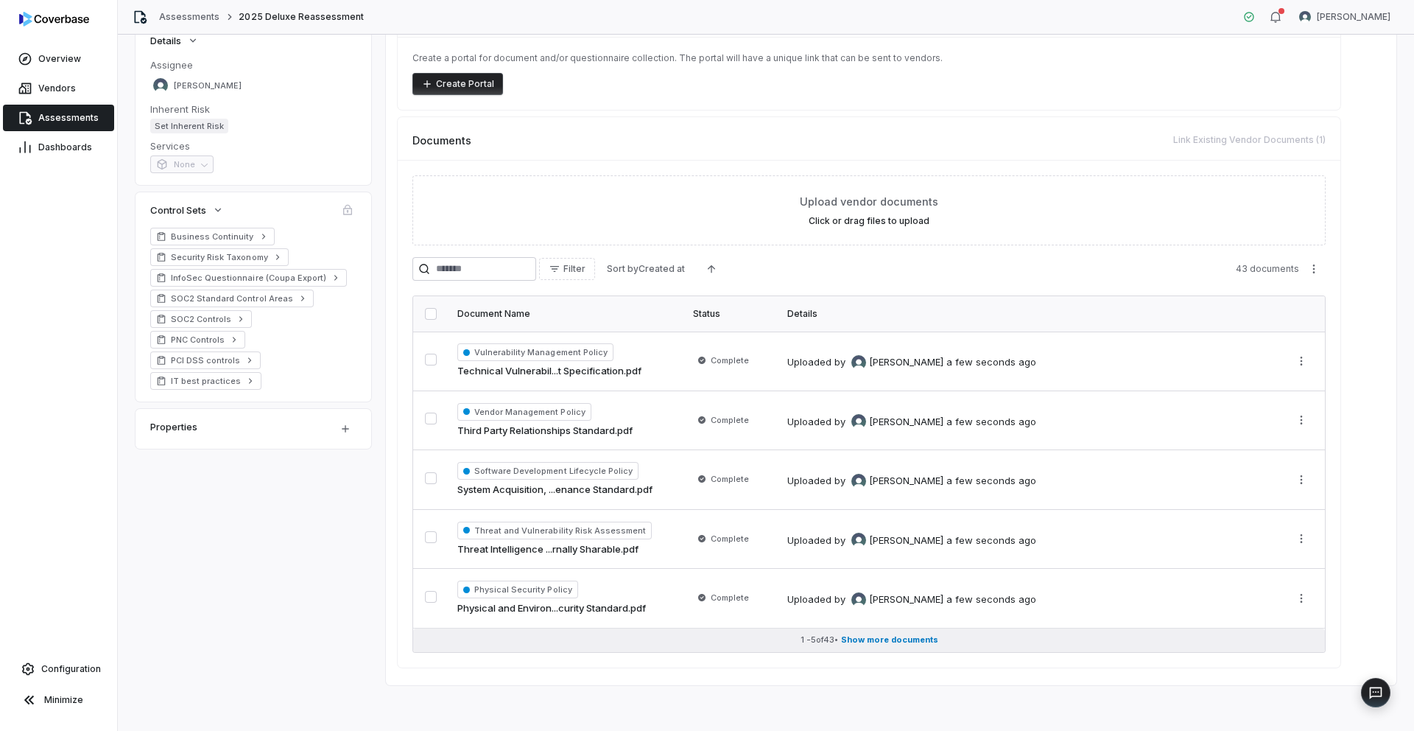
click at [893, 640] on span "Show more documents" at bounding box center [889, 639] width 97 height 11
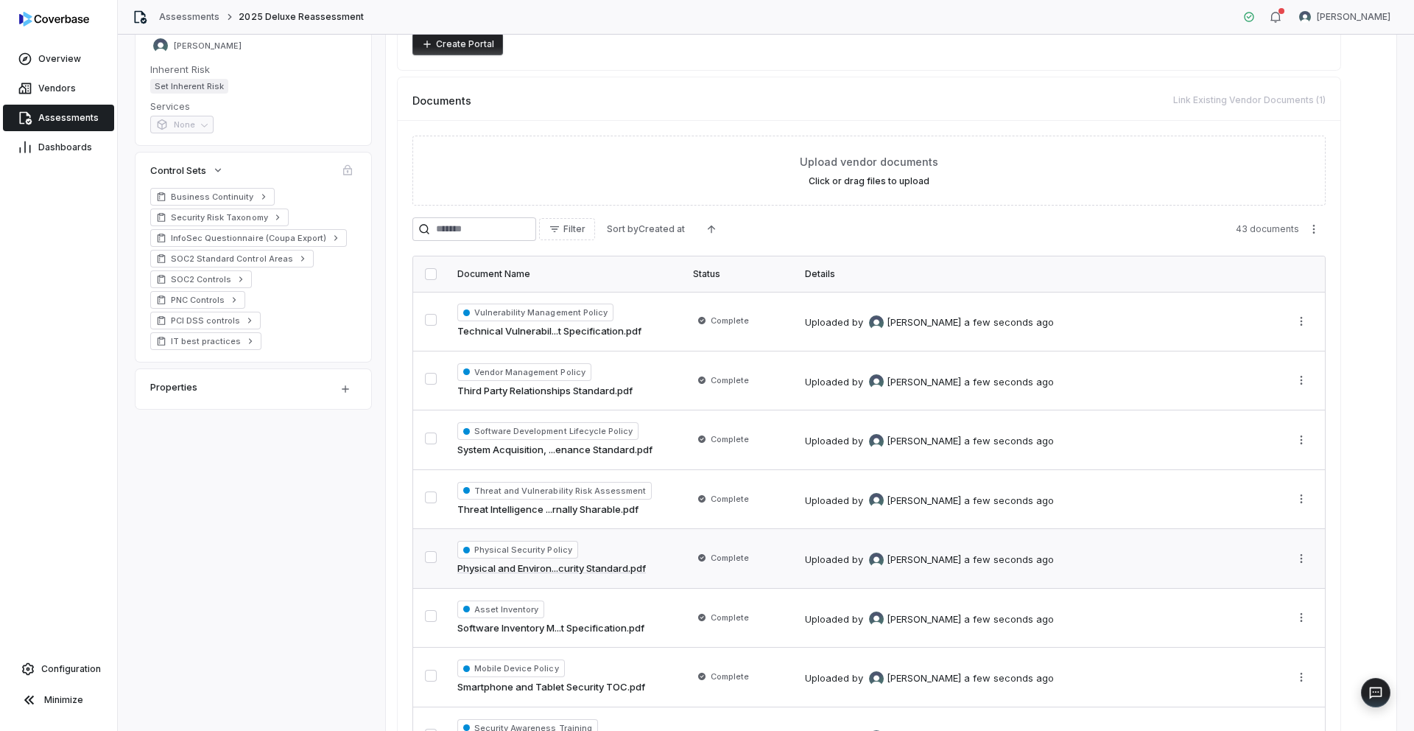
scroll to position [0, 0]
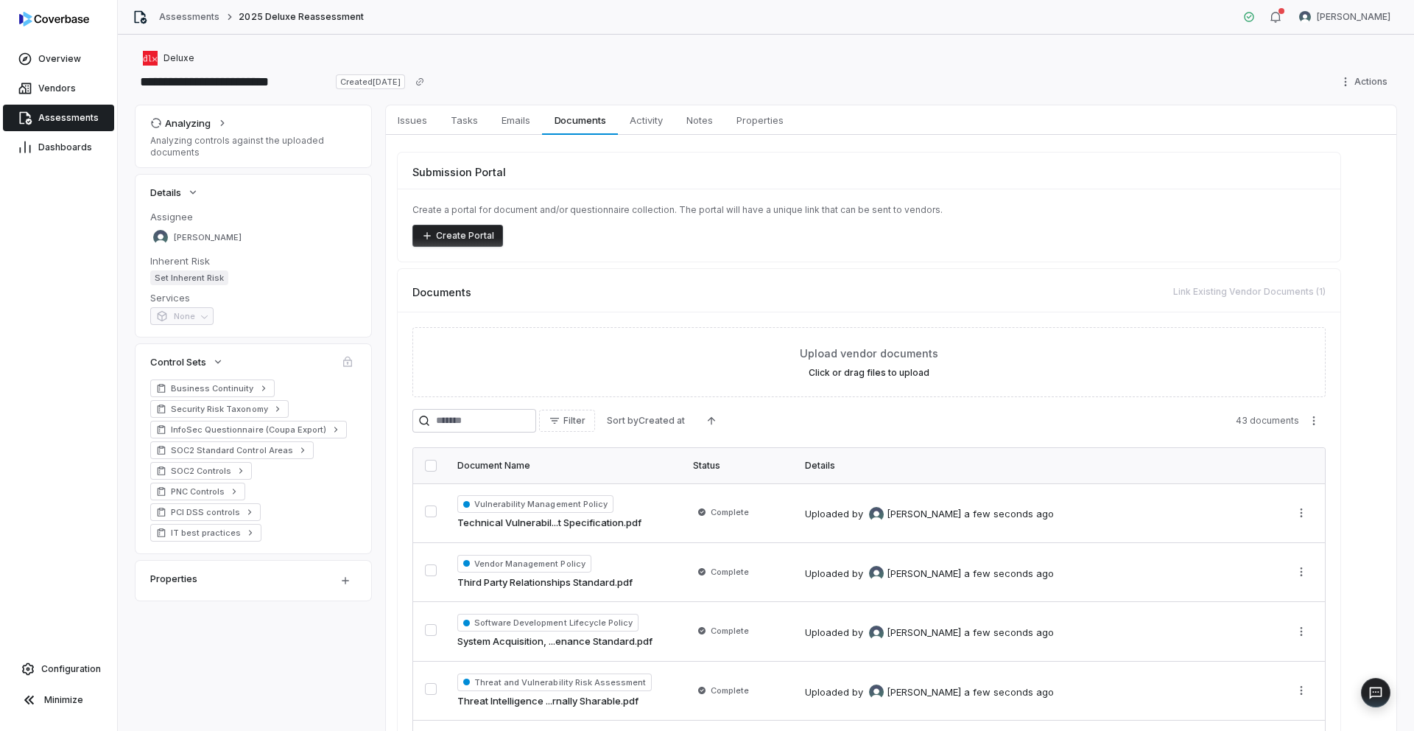
click at [202, 280] on span "Set Inherent Risk" at bounding box center [189, 277] width 78 height 15
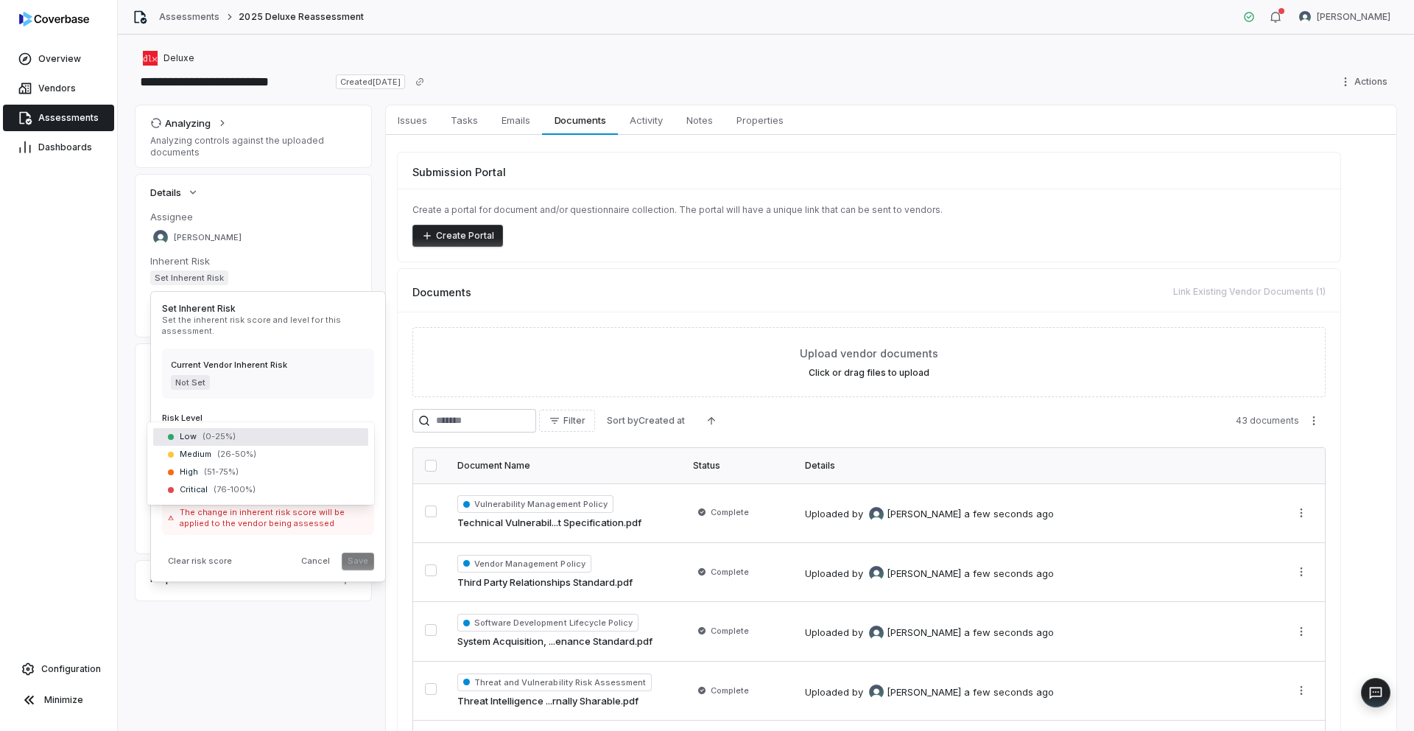
click at [261, 434] on body "**********" at bounding box center [707, 365] width 1414 height 731
click at [210, 478] on input "*" at bounding box center [268, 480] width 212 height 18
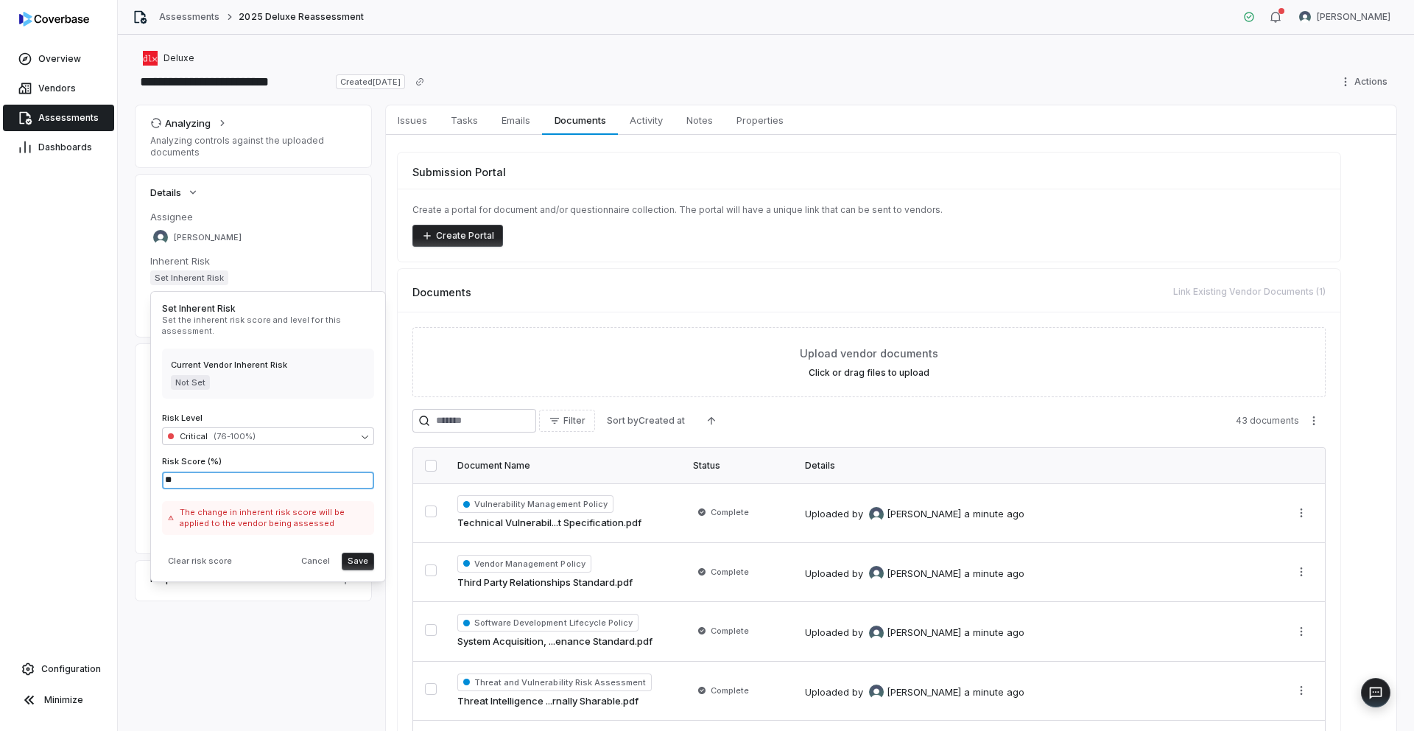
type input "*"
type input "***"
click at [353, 558] on button "Save" at bounding box center [358, 561] width 32 height 18
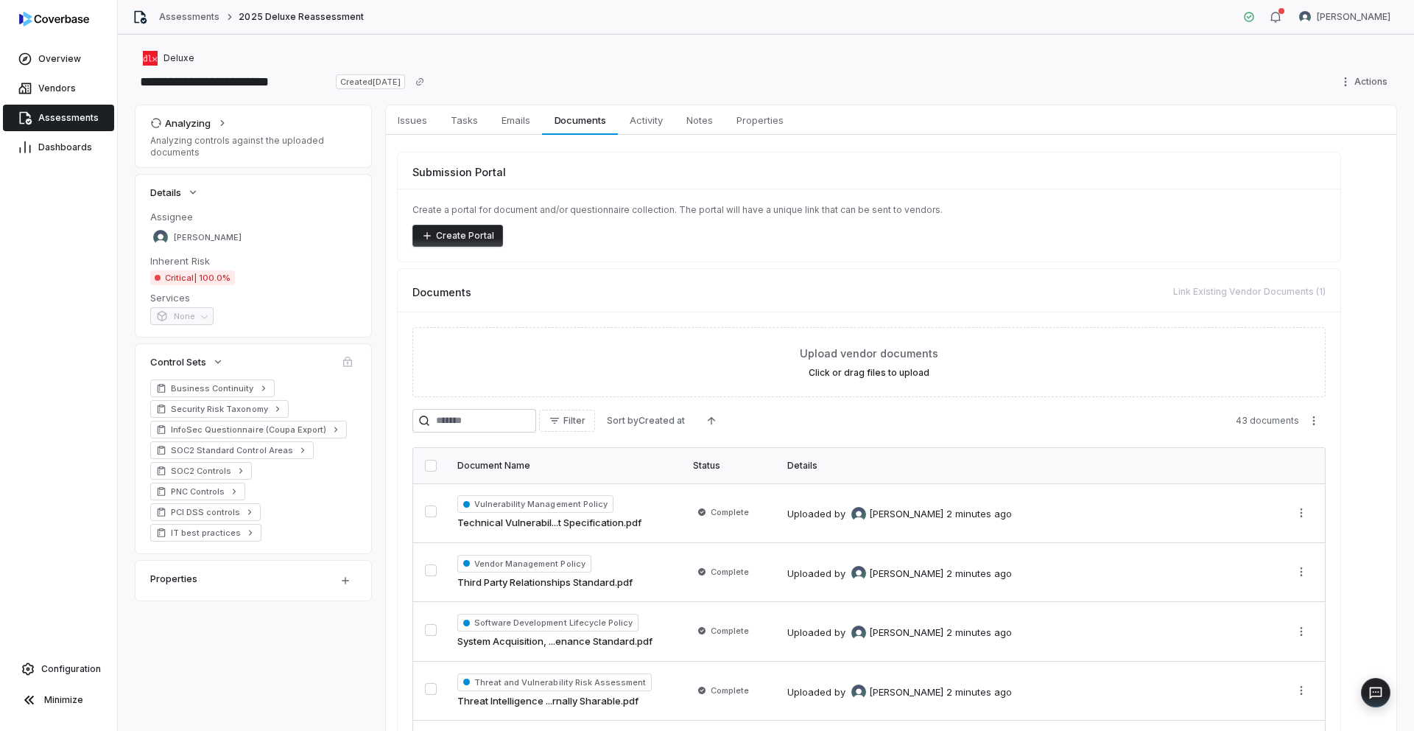
click at [49, 112] on span "Assessments" at bounding box center [68, 118] width 60 height 12
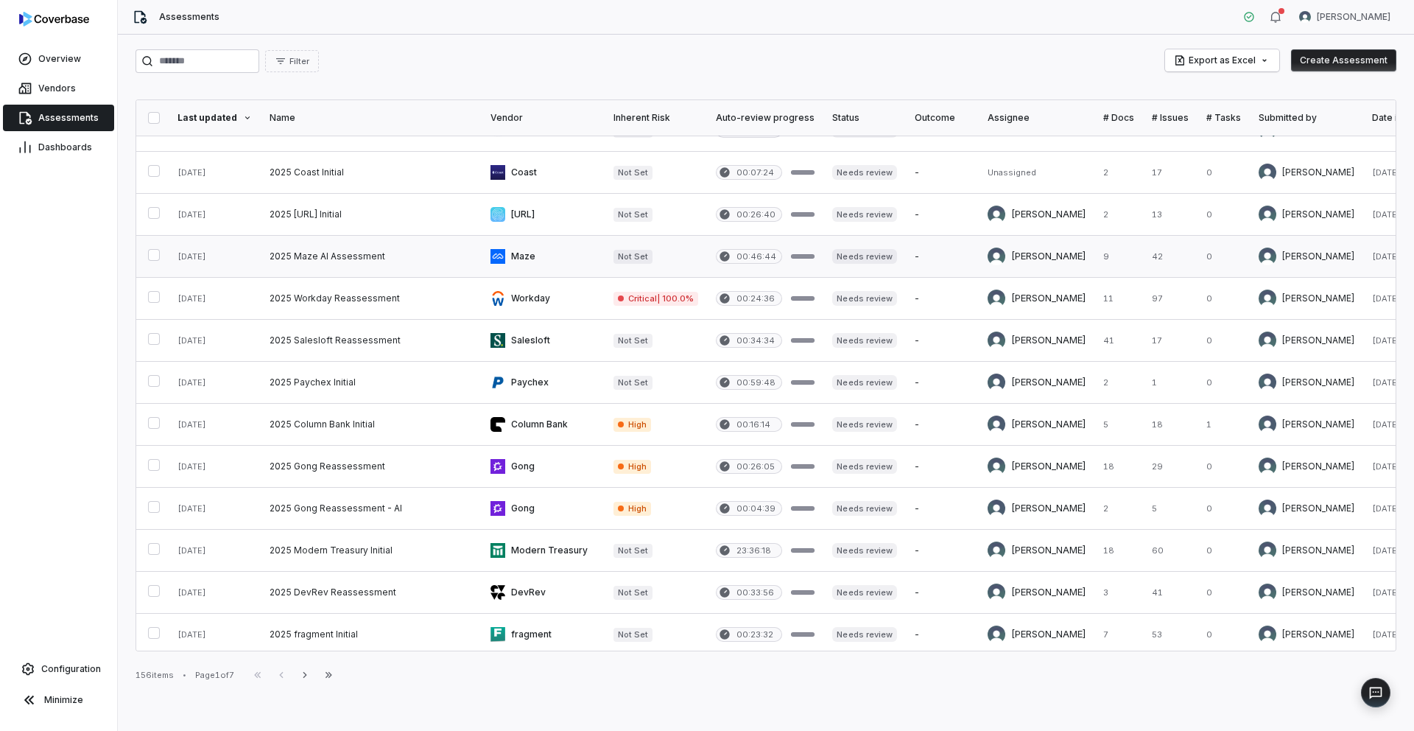
scroll to position [110, 0]
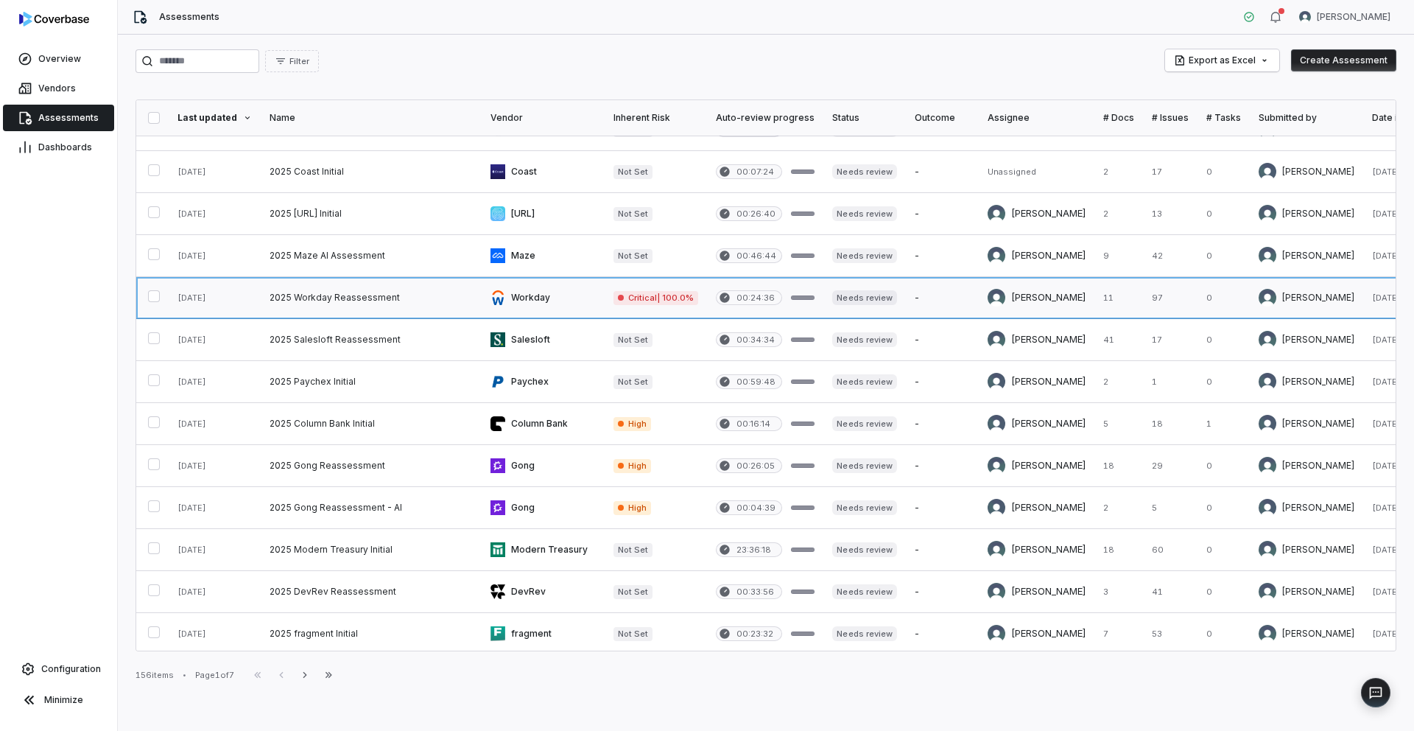
click at [338, 300] on link at bounding box center [371, 297] width 221 height 41
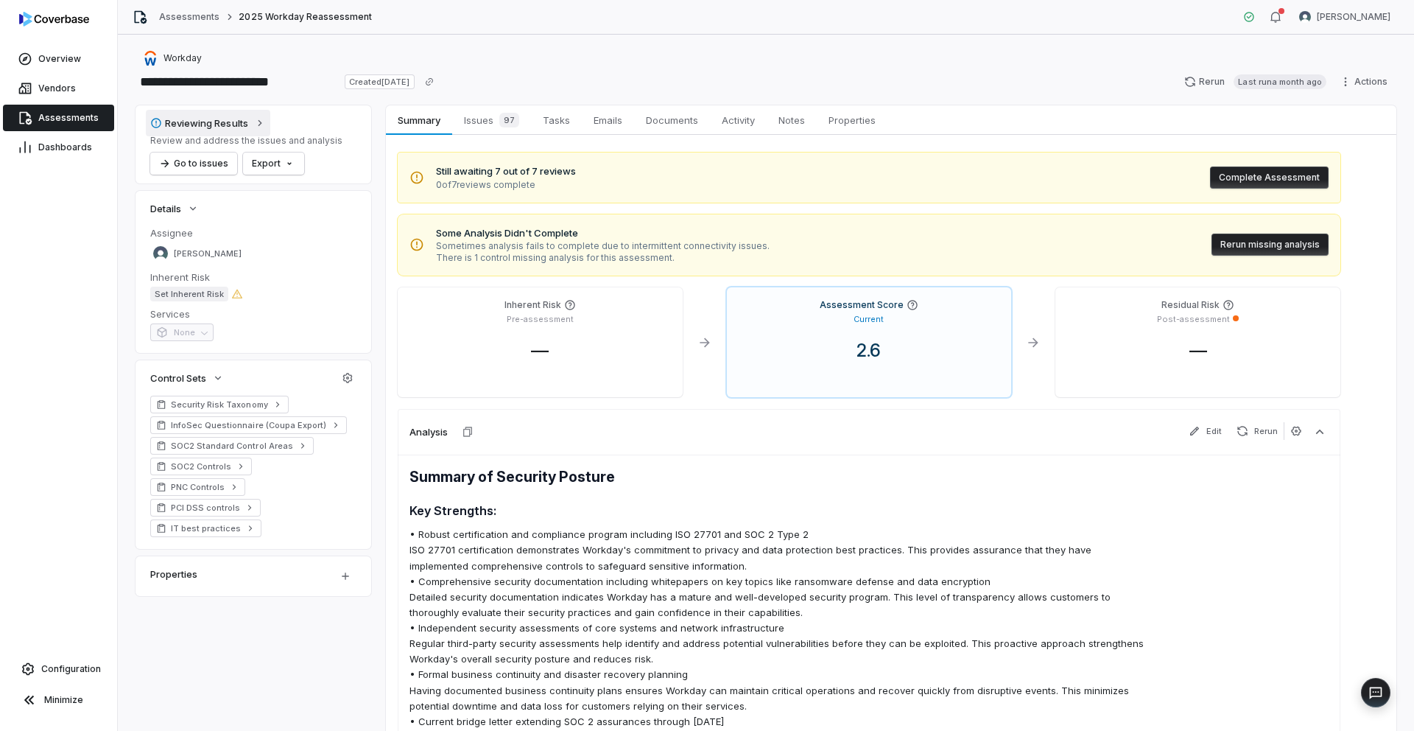
click at [250, 127] on button "Reviewing Results" at bounding box center [208, 123] width 124 height 27
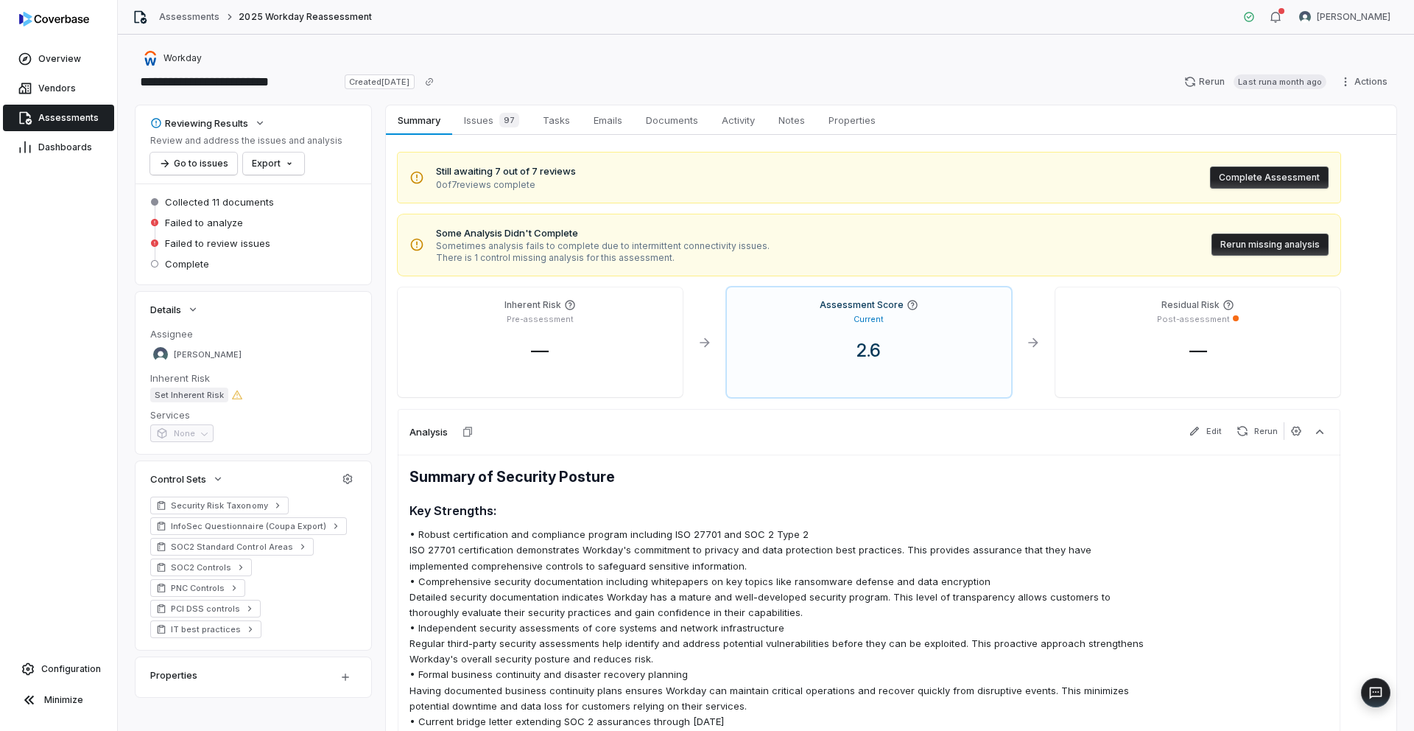
click at [1321, 245] on button "Rerun missing analysis" at bounding box center [1269, 244] width 117 height 22
click at [1320, 244] on button "Rerun missing analysis" at bounding box center [1269, 244] width 117 height 22
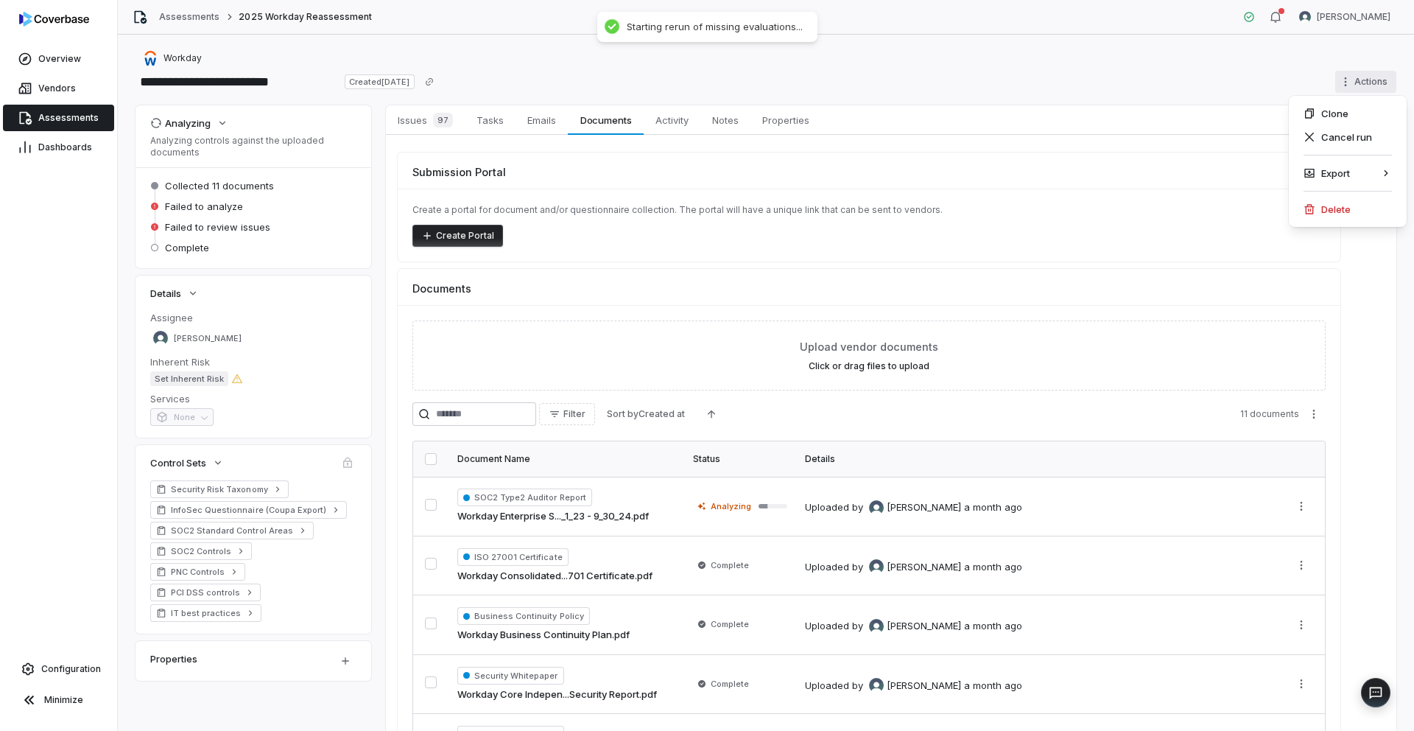
click at [1345, 82] on html "**********" at bounding box center [707, 365] width 1414 height 731
click at [54, 110] on html "**********" at bounding box center [707, 365] width 1414 height 731
click at [59, 112] on span "Assessments" at bounding box center [68, 118] width 60 height 12
